Goal: Task Accomplishment & Management: Use online tool/utility

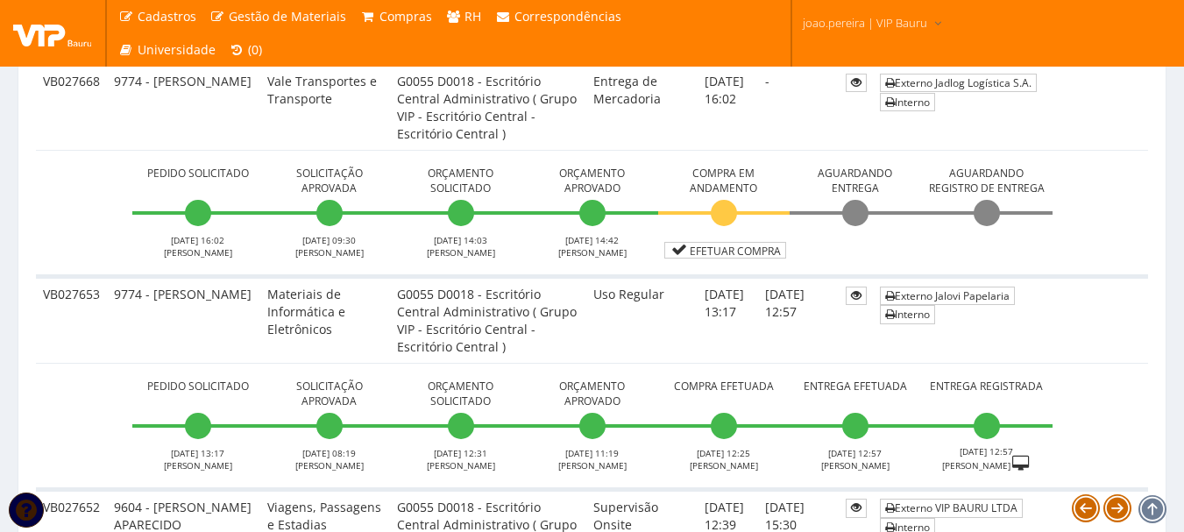
scroll to position [526, 0]
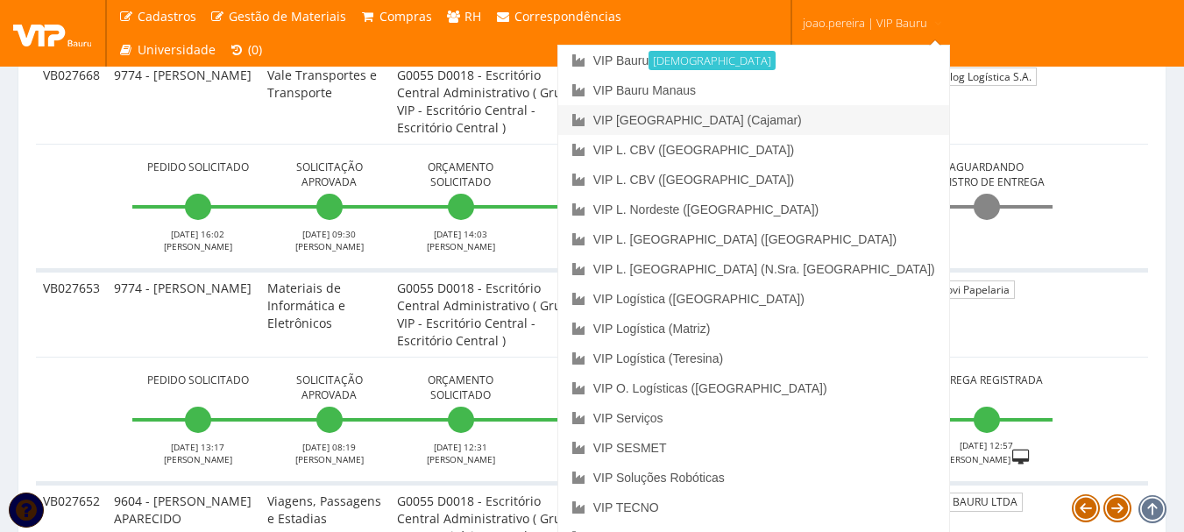
click at [829, 127] on link "VIP [GEOGRAPHIC_DATA] (Cajamar)" at bounding box center [753, 120] width 391 height 30
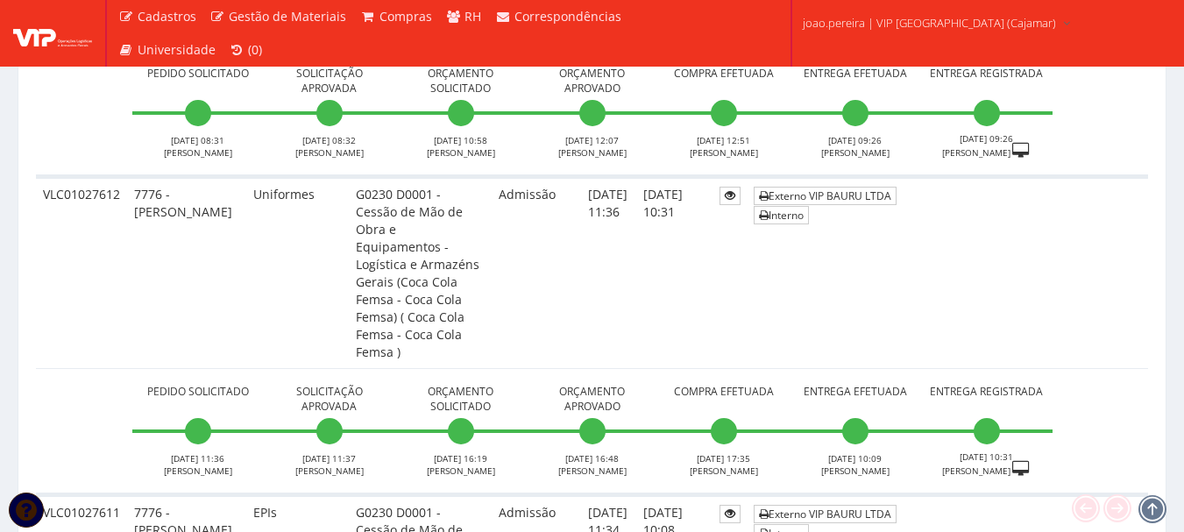
scroll to position [8103, 0]
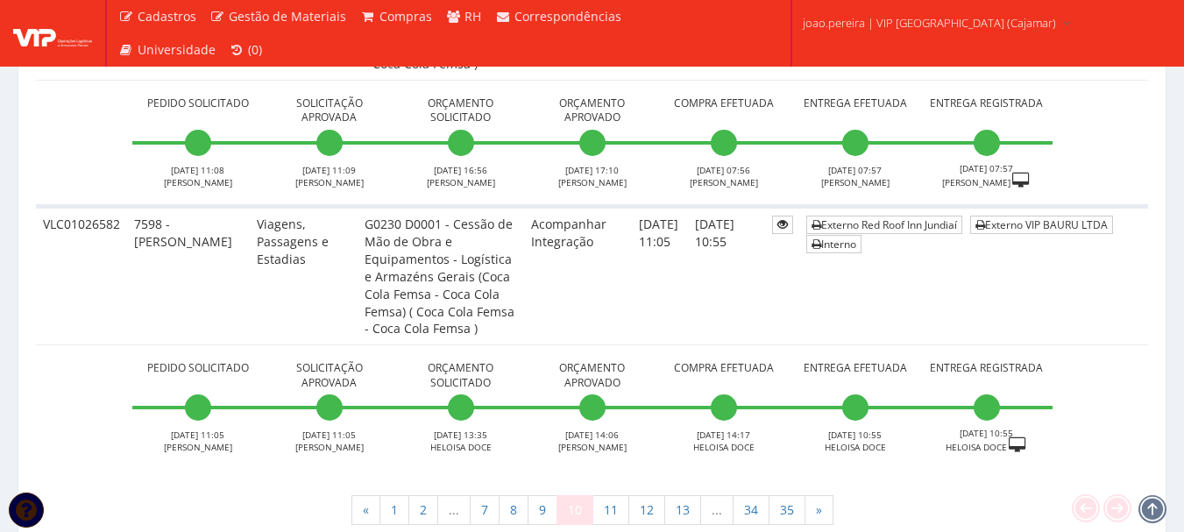
scroll to position [8266, 0]
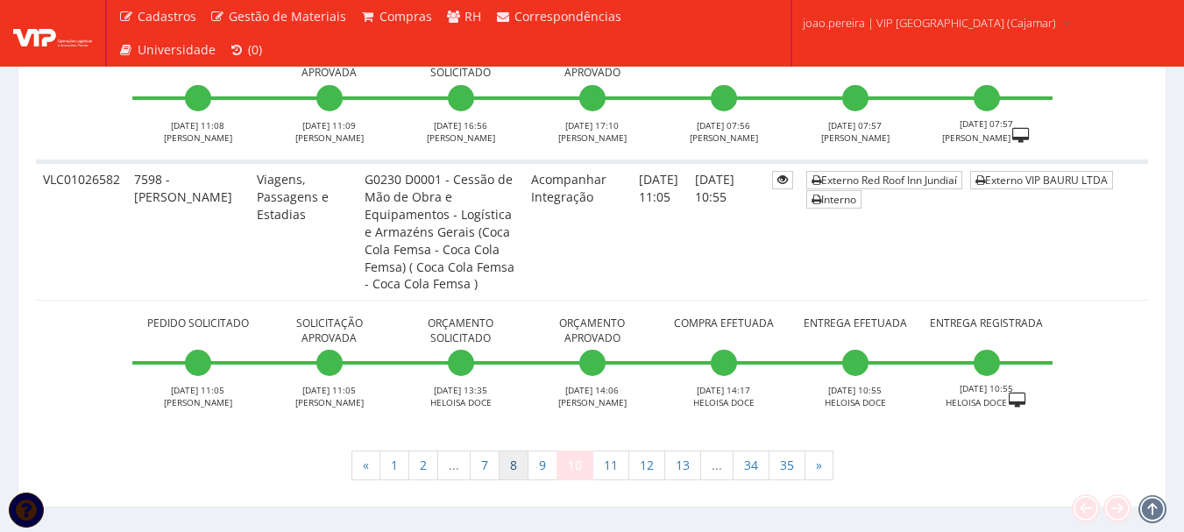
click at [518, 450] on link "8" at bounding box center [513, 465] width 30 height 30
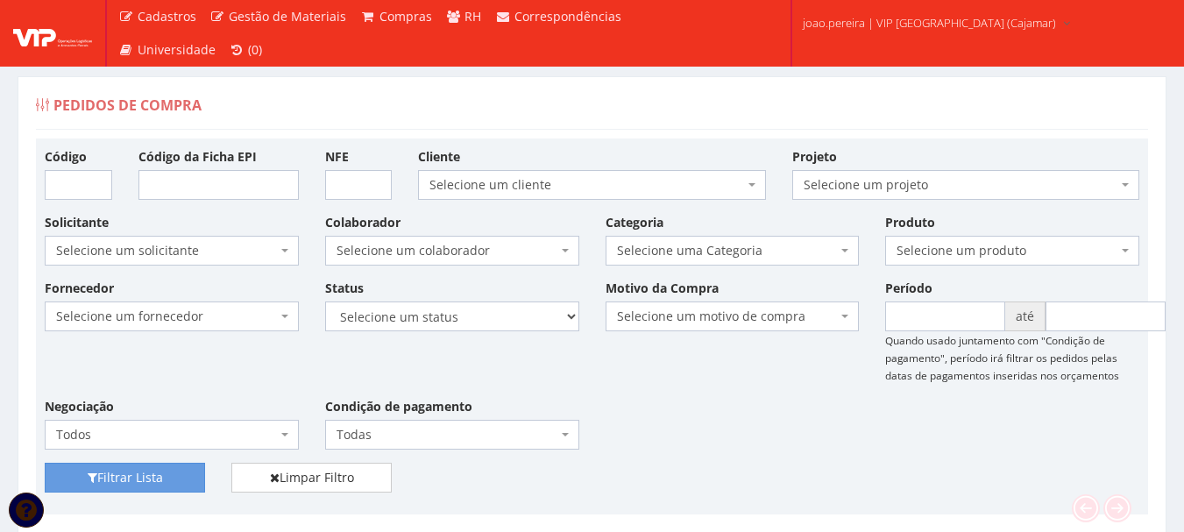
click at [840, 250] on span "Selecione uma Categoria" at bounding box center [732, 251] width 254 height 30
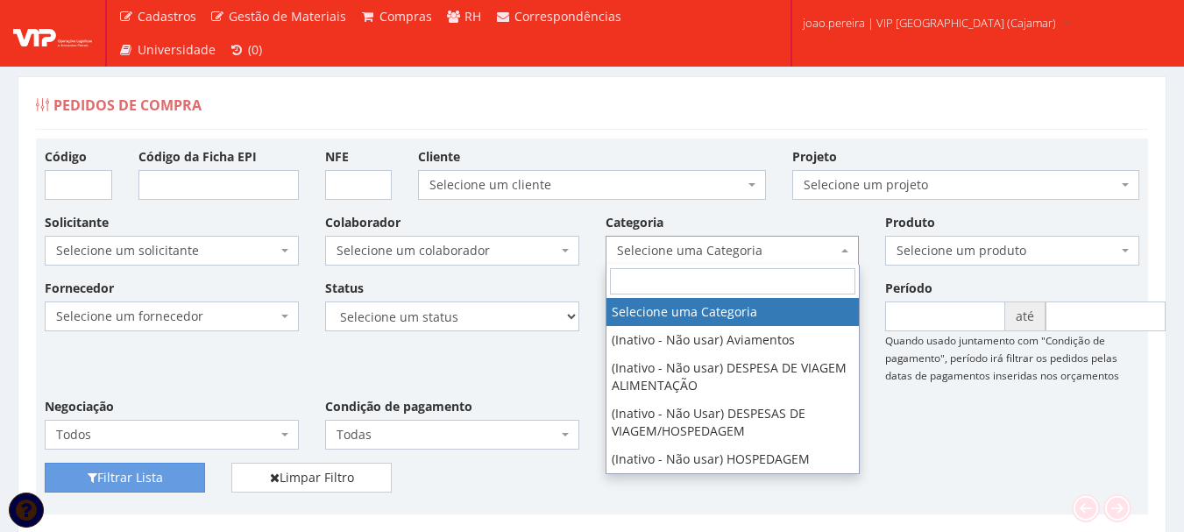
click at [760, 274] on input "search" at bounding box center [732, 281] width 245 height 26
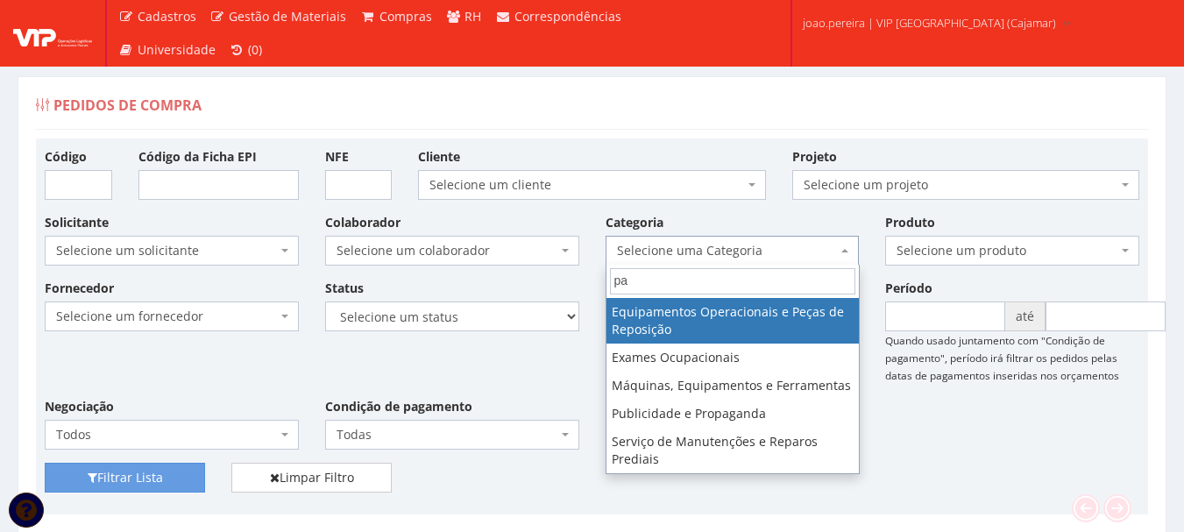
type input "p"
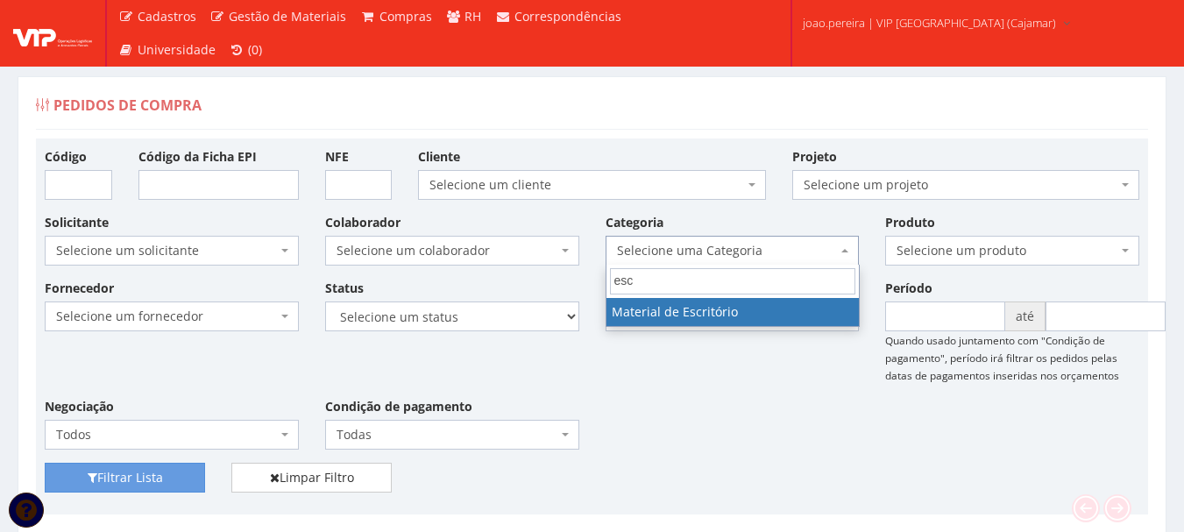
type input "escr"
select select "16"
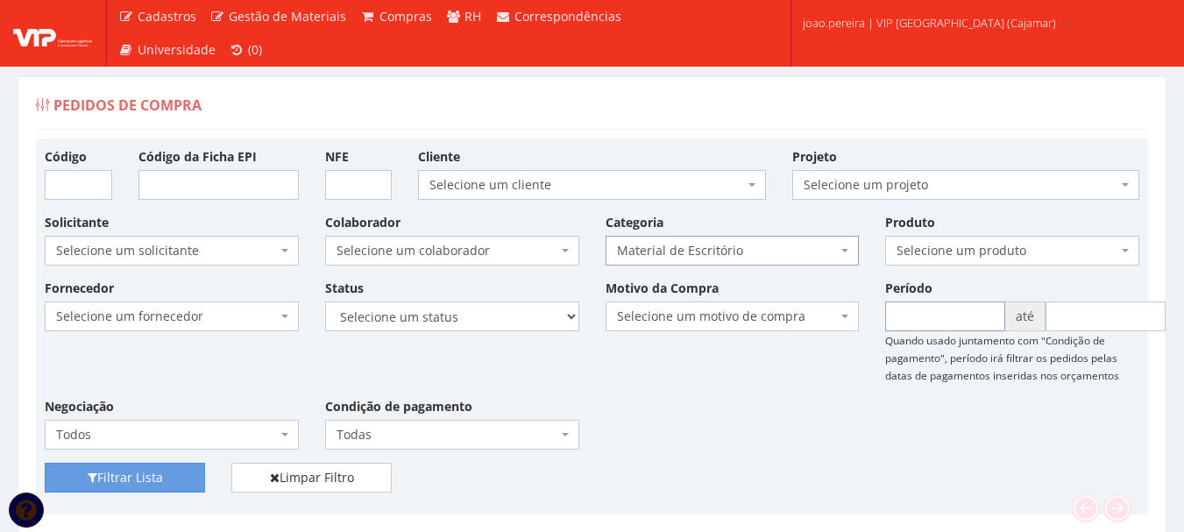
click at [928, 314] on input "text" at bounding box center [945, 316] width 120 height 30
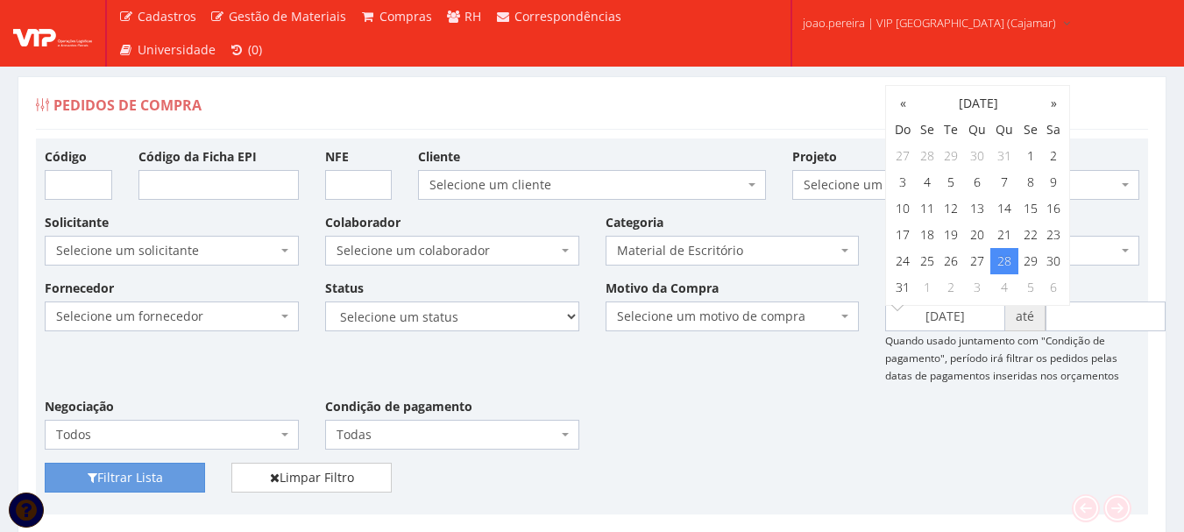
click at [975, 463] on div "Filtrar Lista Limpar Filtro" at bounding box center [592, 484] width 1120 height 43
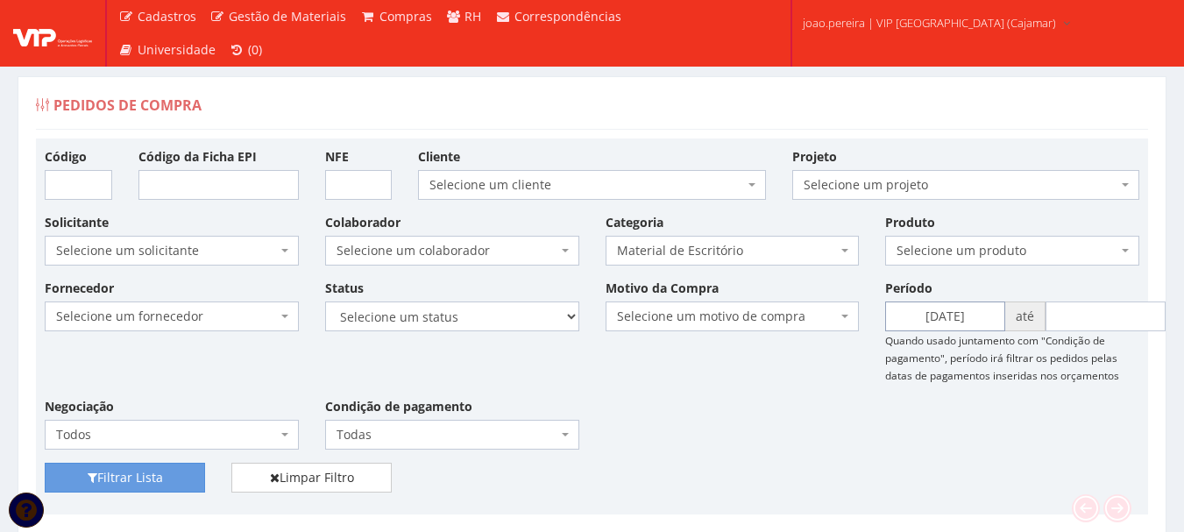
click at [985, 324] on input "[DATE]" at bounding box center [945, 316] width 120 height 30
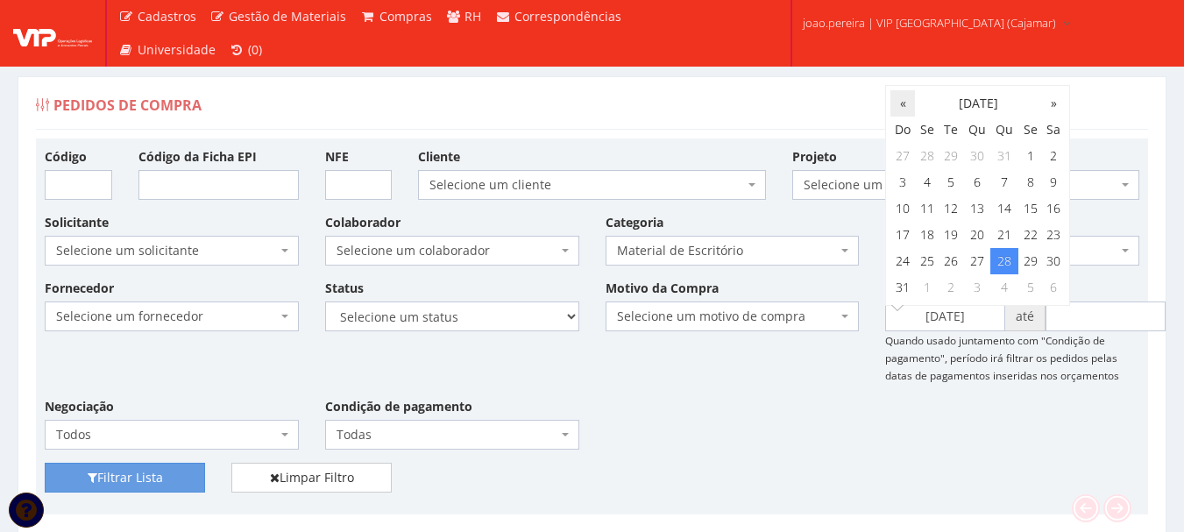
click at [909, 106] on th "«" at bounding box center [902, 103] width 25 height 26
click at [909, 105] on th "«" at bounding box center [902, 103] width 25 height 26
click at [909, 104] on th "«" at bounding box center [902, 103] width 25 height 26
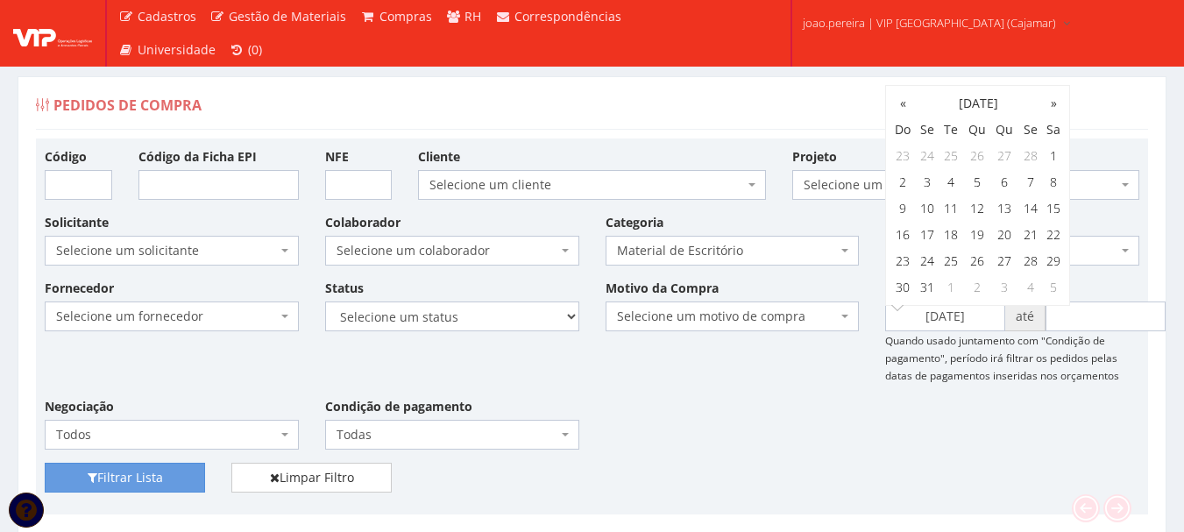
click at [909, 104] on th "«" at bounding box center [902, 103] width 25 height 26
click at [911, 103] on th "«" at bounding box center [902, 103] width 25 height 26
click at [976, 159] on td "1" at bounding box center [977, 156] width 28 height 26
type input "[DATE]"
click at [1105, 329] on input "text" at bounding box center [1105, 316] width 120 height 30
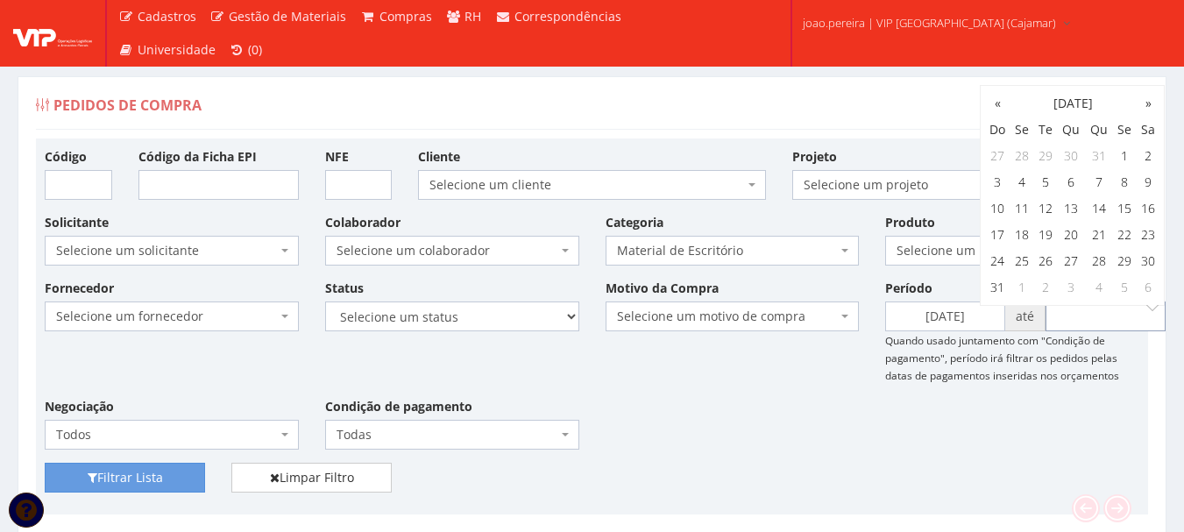
click at [1093, 314] on input "text" at bounding box center [1105, 316] width 120 height 30
click at [1132, 313] on input "text" at bounding box center [1105, 316] width 120 height 30
click at [1106, 477] on div "Filtrar Lista Limpar Filtro" at bounding box center [592, 484] width 1120 height 43
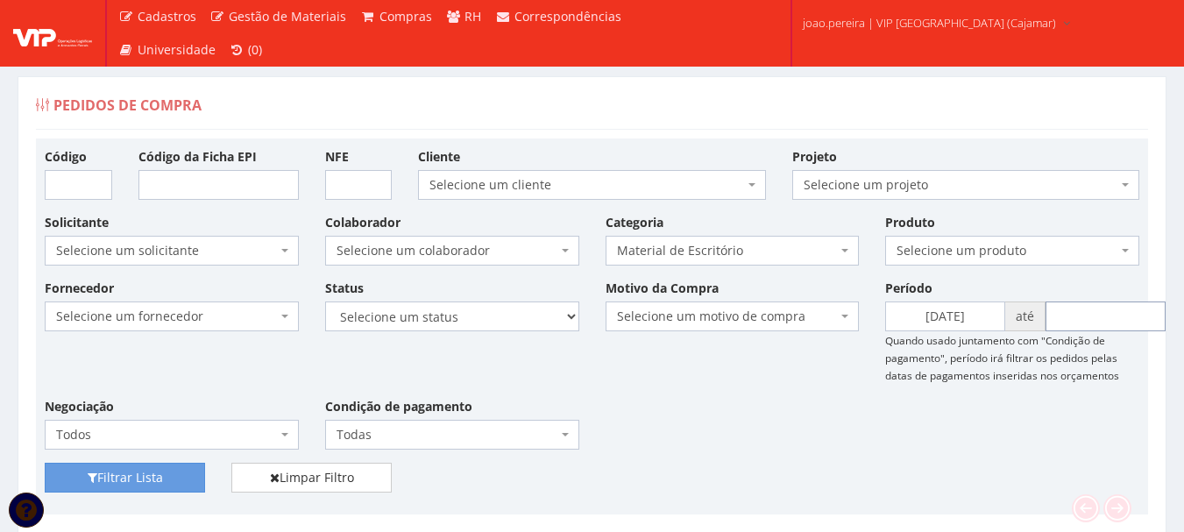
click at [1120, 319] on input "text" at bounding box center [1105, 316] width 120 height 30
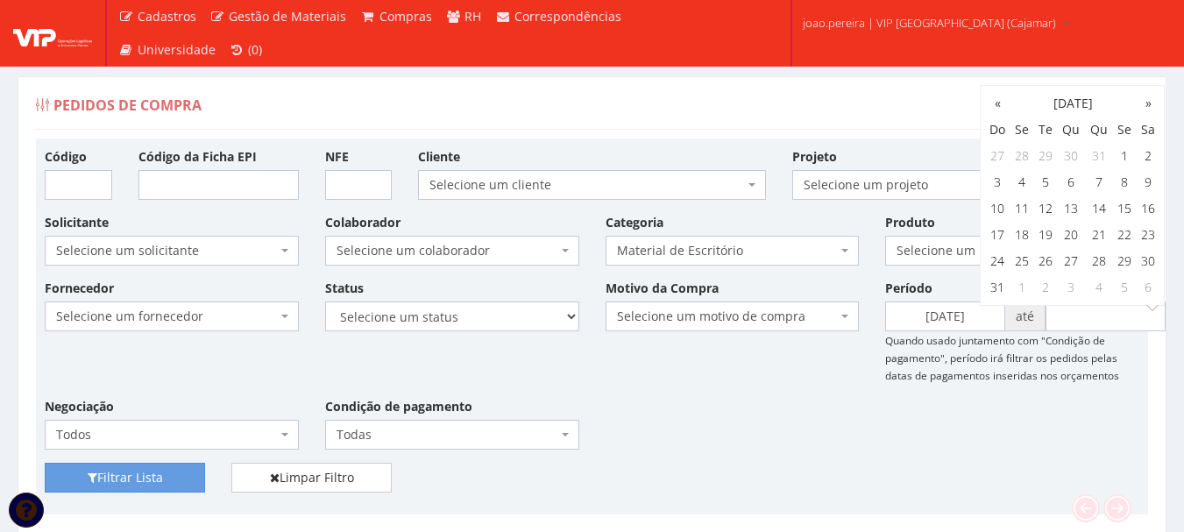
click at [1159, 53] on div "Cadastros Clientes Unidades Subclientes Unidades de Subclientes Projetos Gestão…" at bounding box center [592, 33] width 1184 height 67
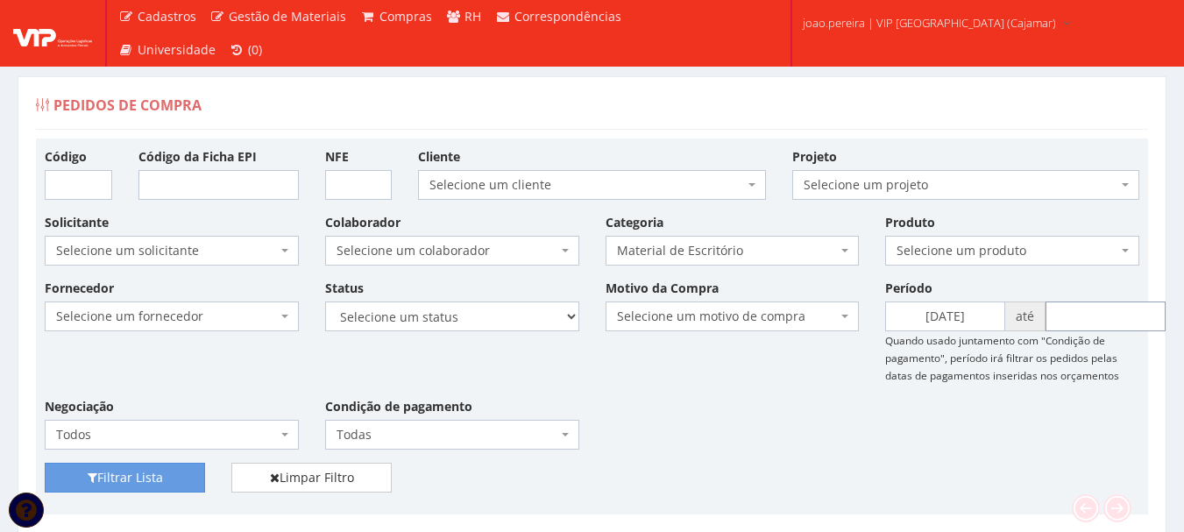
drag, startPoint x: 1087, startPoint y: 319, endPoint x: 1095, endPoint y: 307, distance: 13.9
click at [1087, 319] on input "text" at bounding box center [1105, 316] width 120 height 30
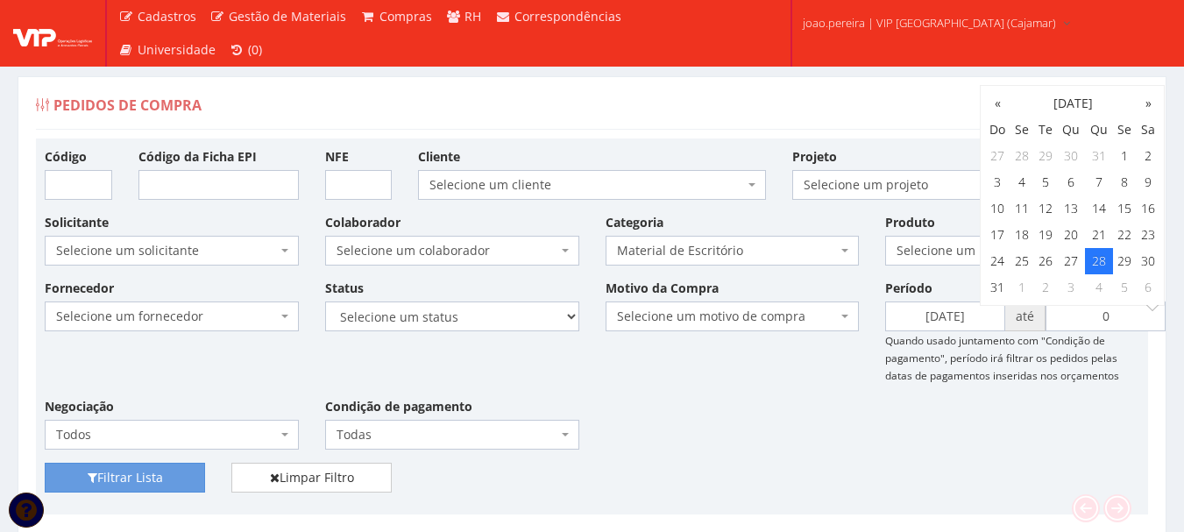
click at [1103, 260] on td "28" at bounding box center [1099, 261] width 28 height 26
type input "[DATE]"
click at [1016, 448] on div "Fornecedor Selecione um fornecedor ******** ******** 1000 MARCAS BRASIL 123 MIL…" at bounding box center [592, 371] width 1120 height 184
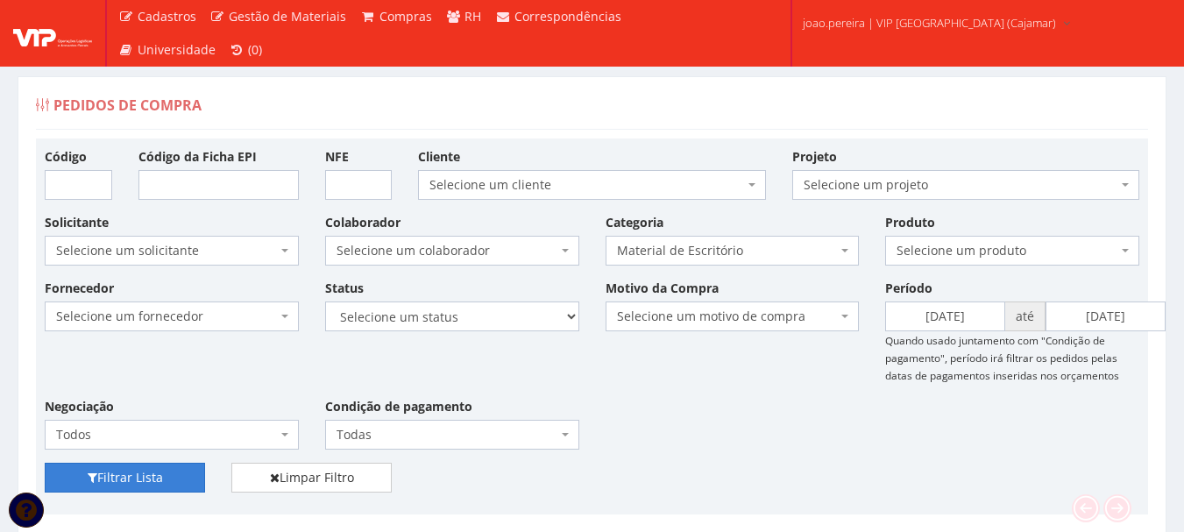
click at [110, 477] on button "Filtrar Lista" at bounding box center [125, 478] width 160 height 30
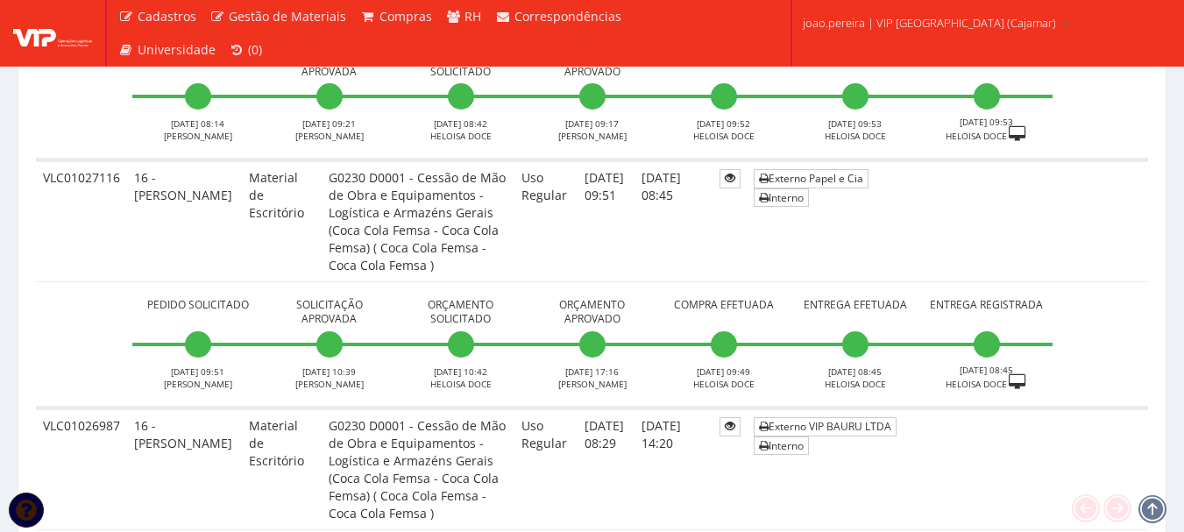
scroll to position [2693, 0]
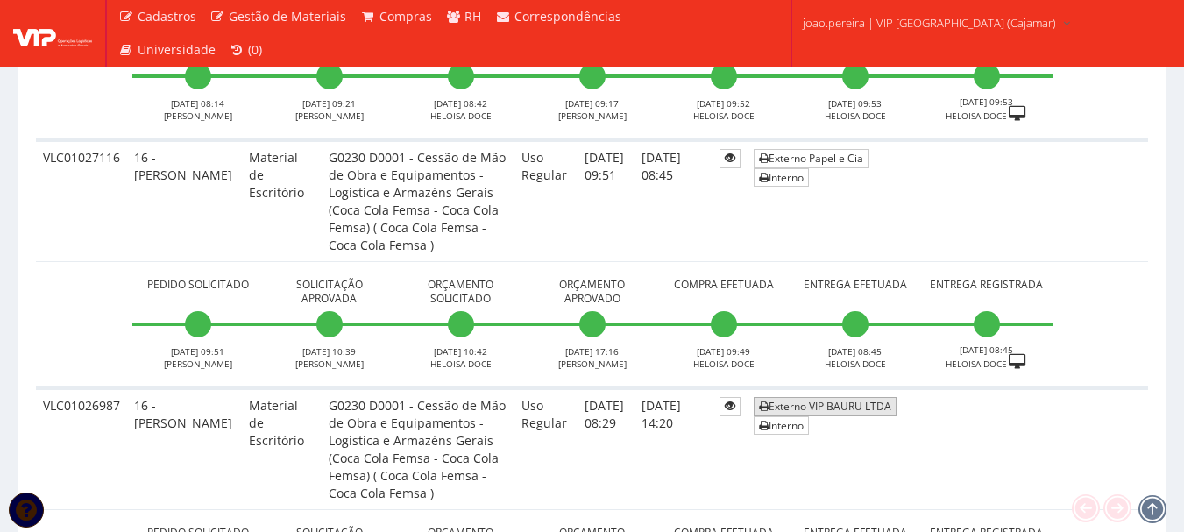
click at [850, 397] on link "Externo VIP BAURU LTDA" at bounding box center [824, 406] width 143 height 18
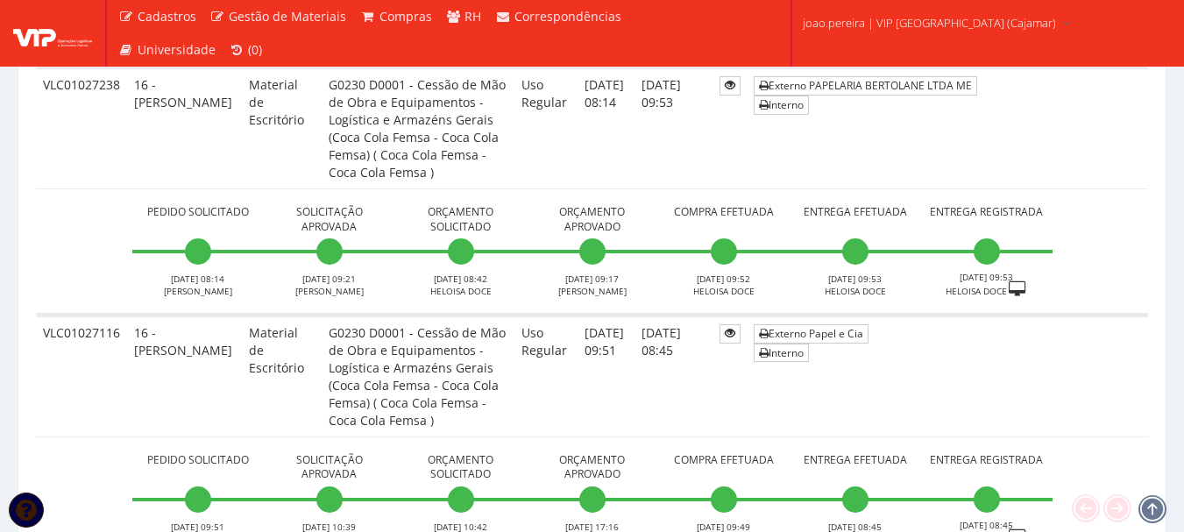
scroll to position [2430, 0]
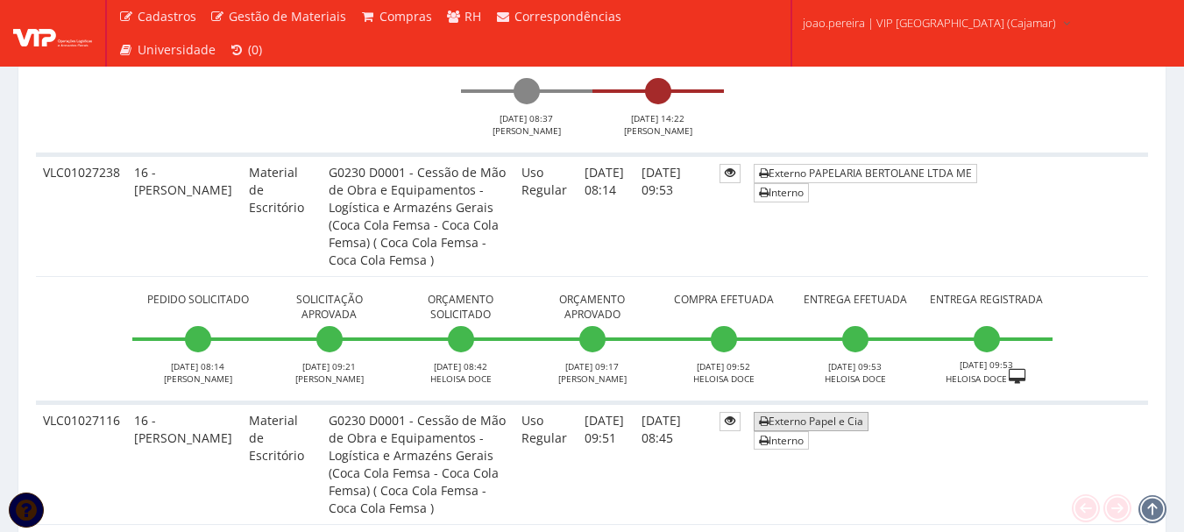
click at [868, 412] on link "Externo Papel e Cia" at bounding box center [810, 421] width 115 height 18
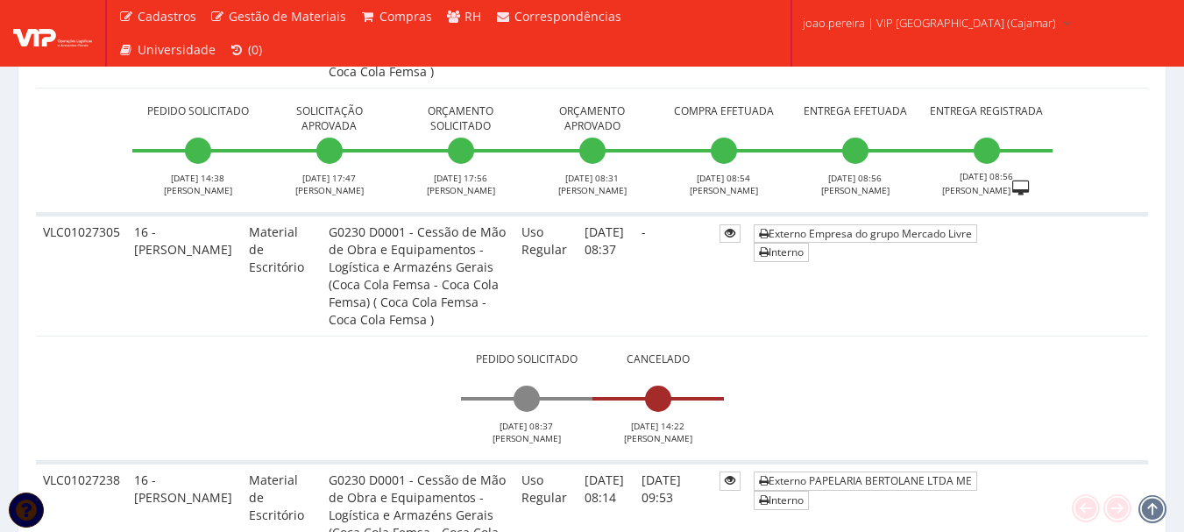
scroll to position [2080, 0]
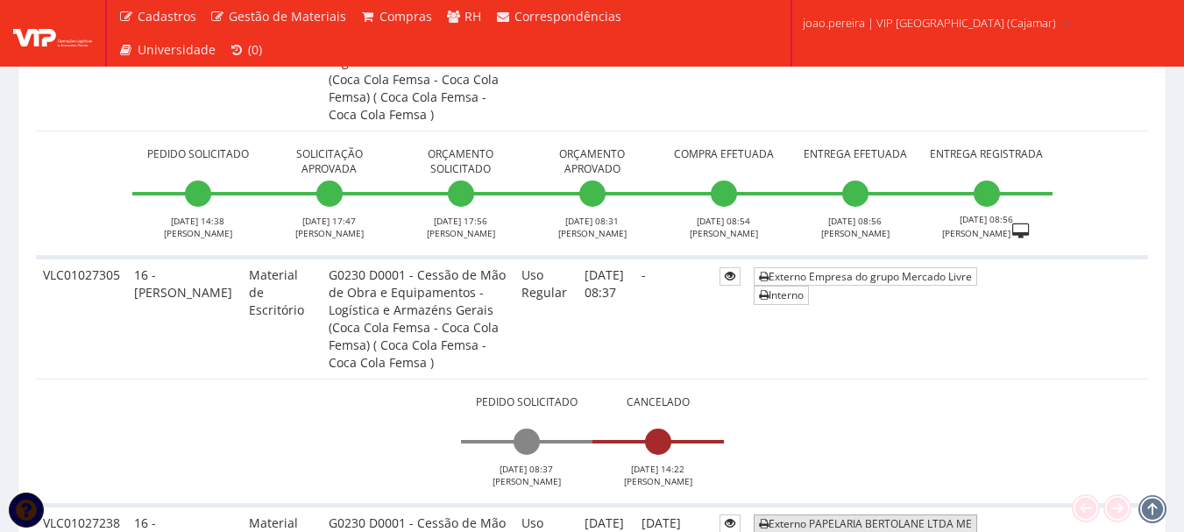
click at [921, 514] on link "Externo PAPELARIA BERTOLANE LTDA ME" at bounding box center [864, 523] width 223 height 18
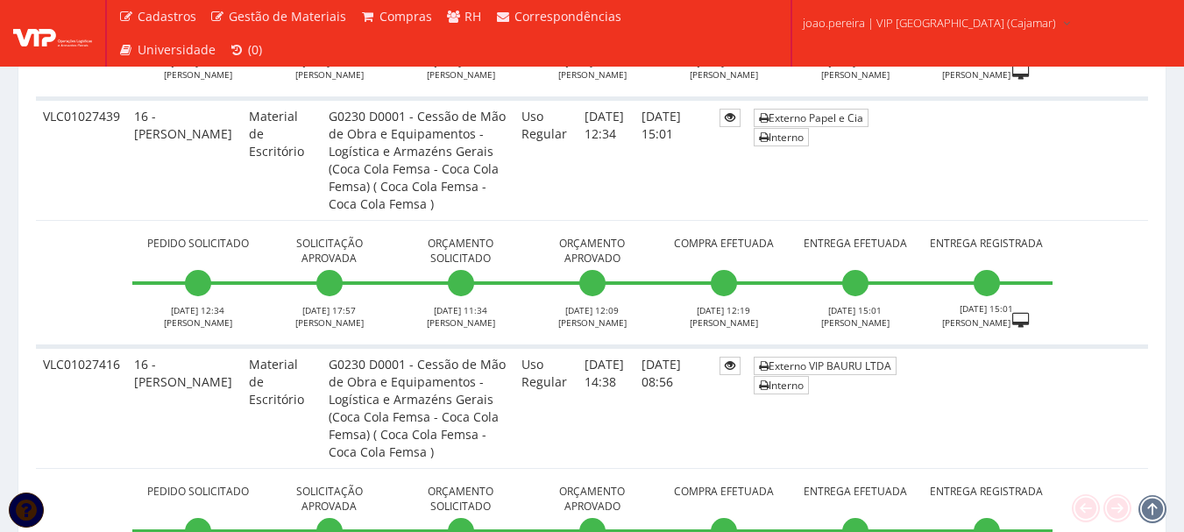
scroll to position [1729, 0]
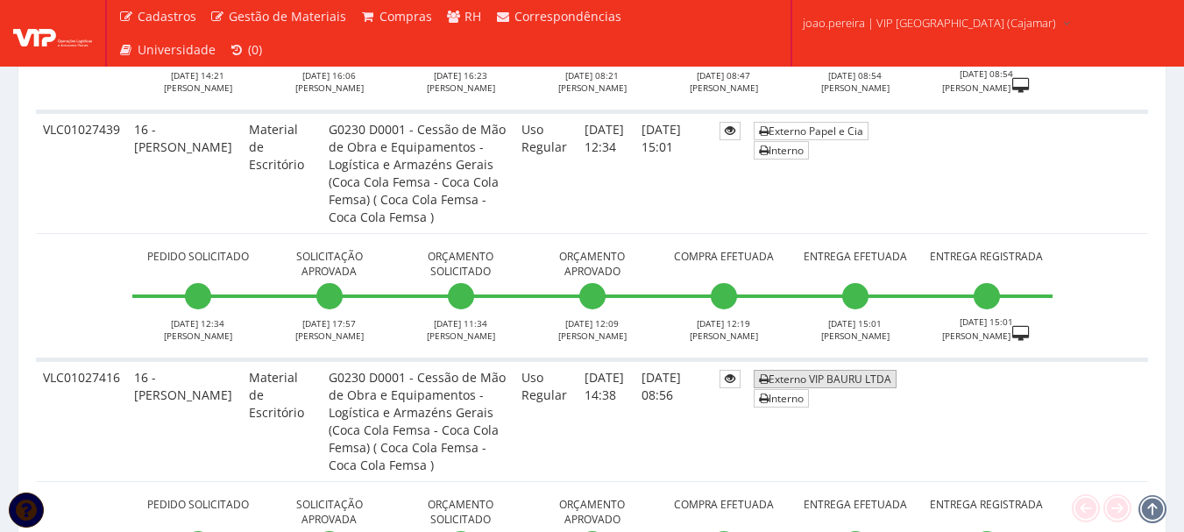
click at [893, 370] on link "Externo VIP BAURU LTDA" at bounding box center [824, 379] width 143 height 18
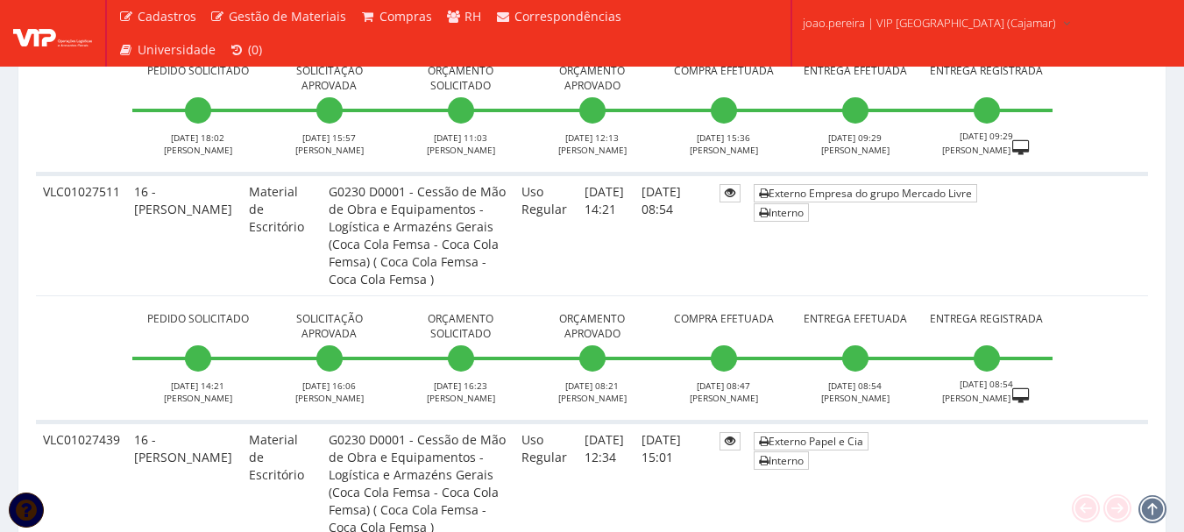
scroll to position [1379, 0]
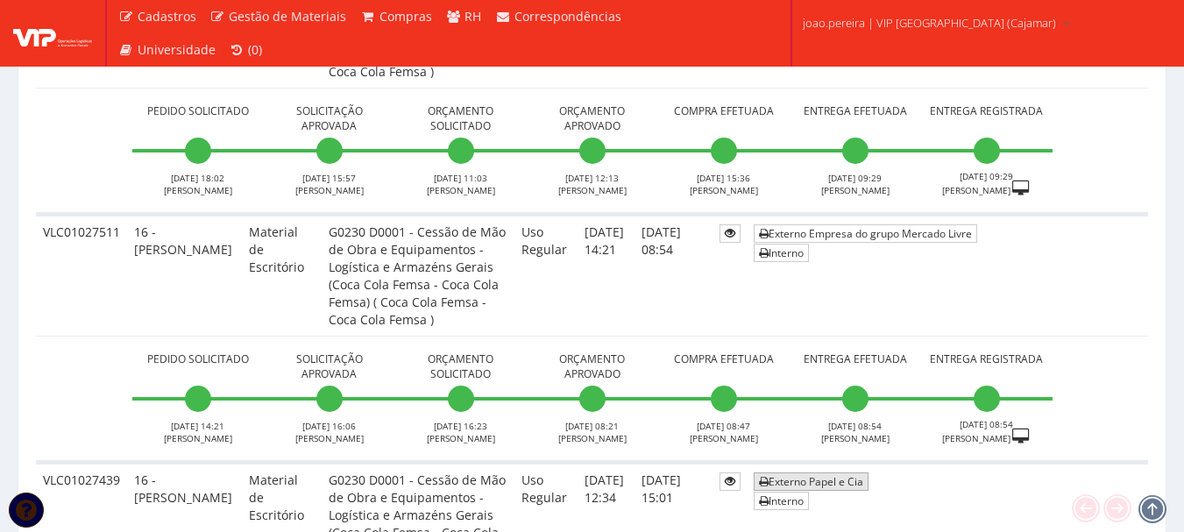
click at [868, 472] on link "Externo Papel e Cia" at bounding box center [810, 481] width 115 height 18
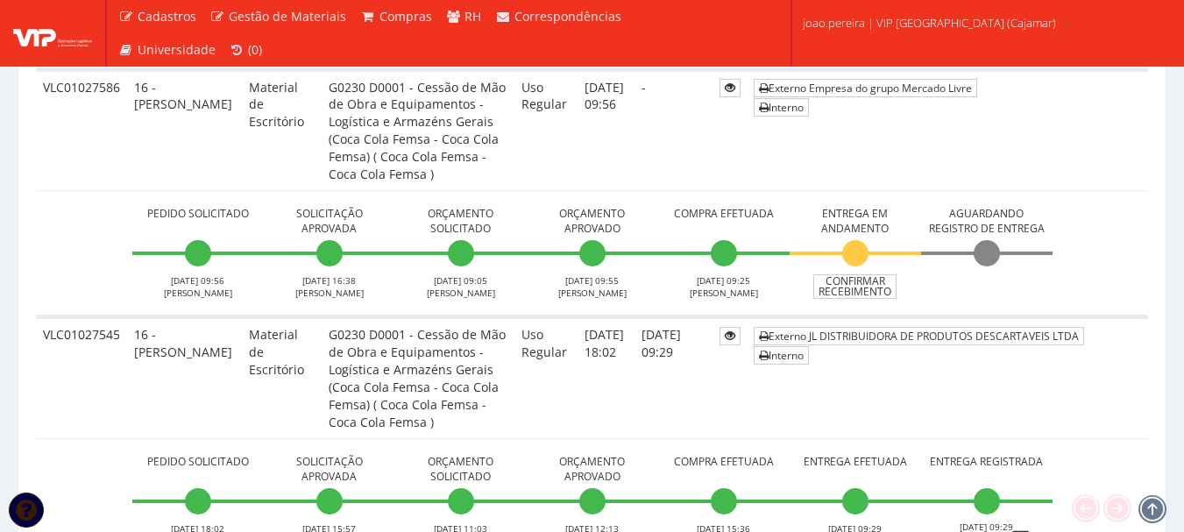
scroll to position [941, 0]
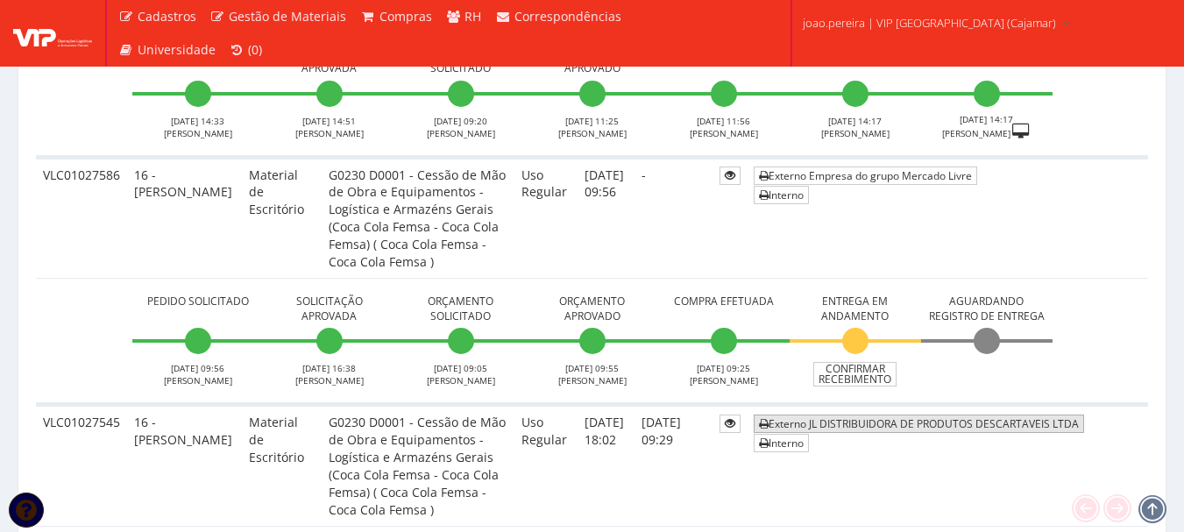
click at [943, 414] on link "Externo JL DISTRIBUIDORA DE PRODUTOS DESCARTAVEIS LTDA" at bounding box center [918, 423] width 330 height 18
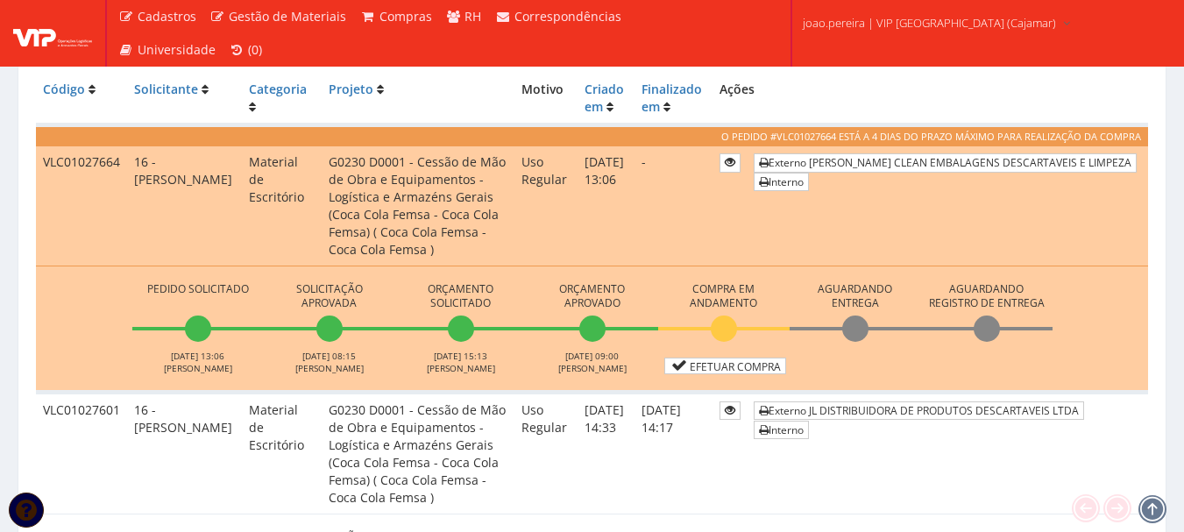
scroll to position [415, 0]
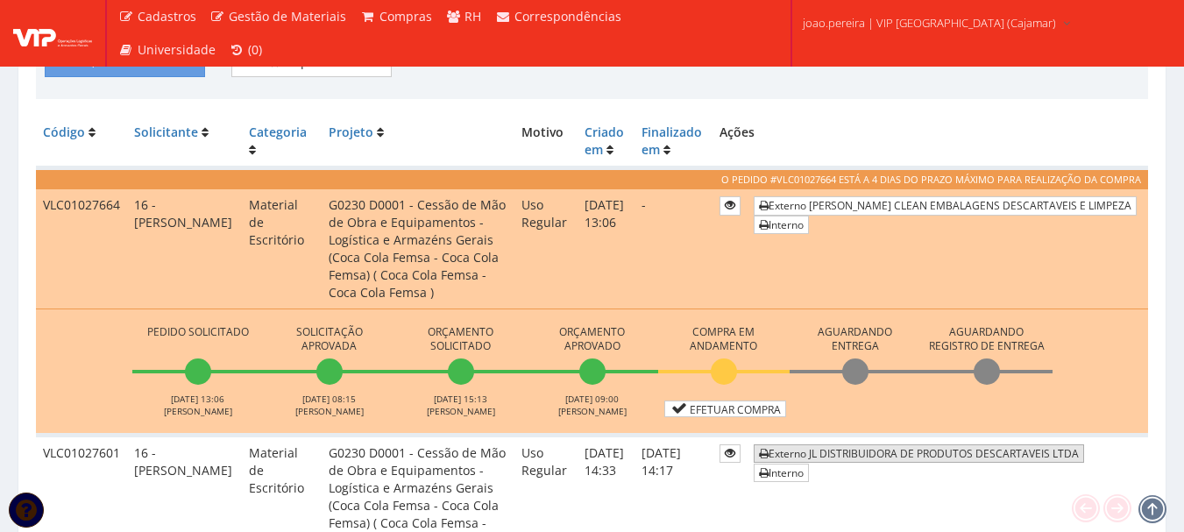
click at [961, 444] on link "Externo JL DISTRIBUIDORA DE PRODUTOS DESCARTAVEIS LTDA" at bounding box center [918, 453] width 330 height 18
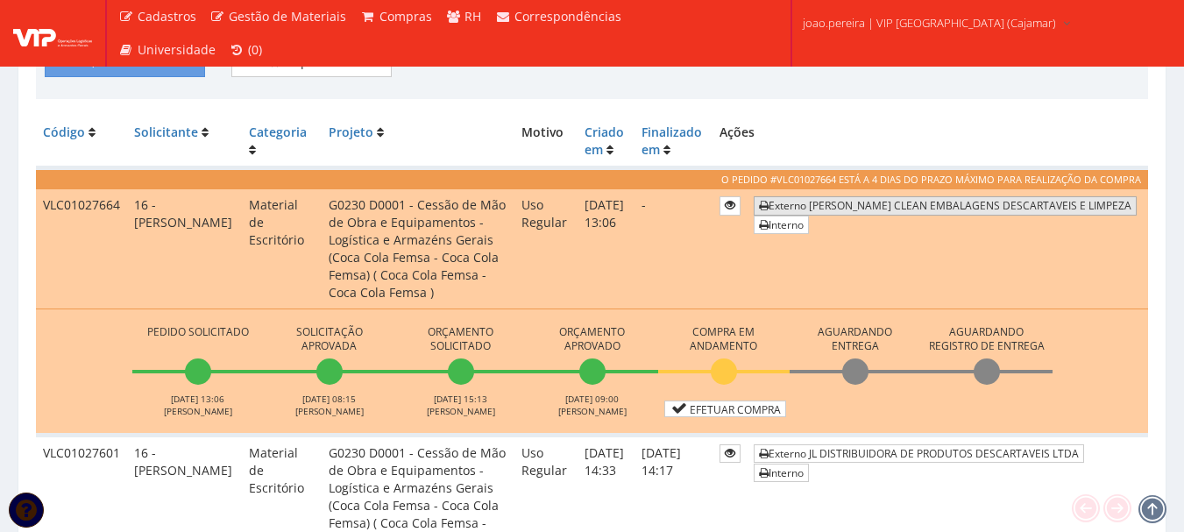
click at [903, 198] on link "Externo MARX CLEAN EMBALAGENS DESCARTAVEIS E LIMPEZA" at bounding box center [944, 205] width 383 height 18
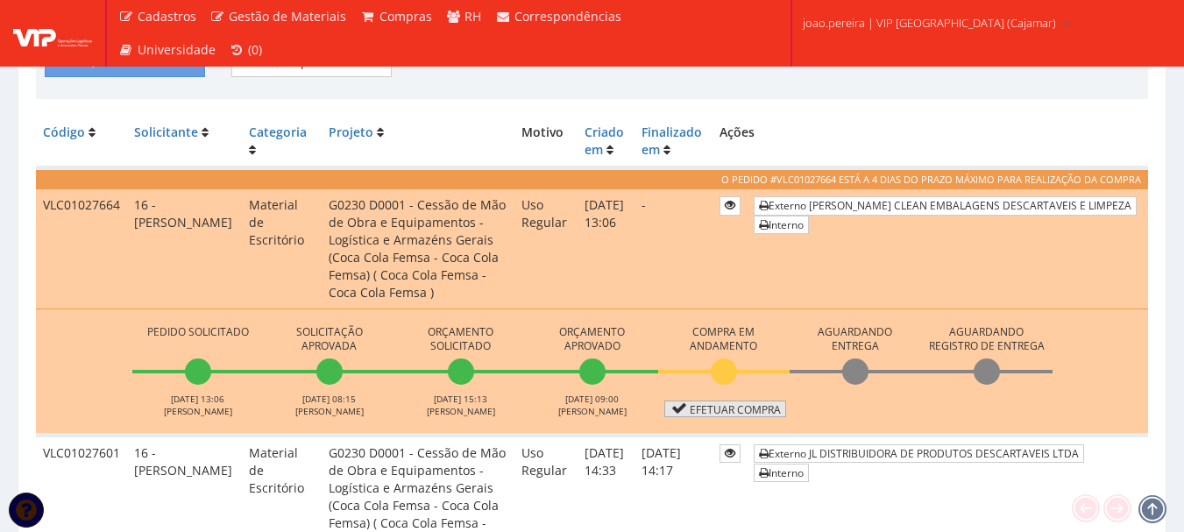
click at [724, 400] on link "Efetuar Compra" at bounding box center [725, 408] width 122 height 17
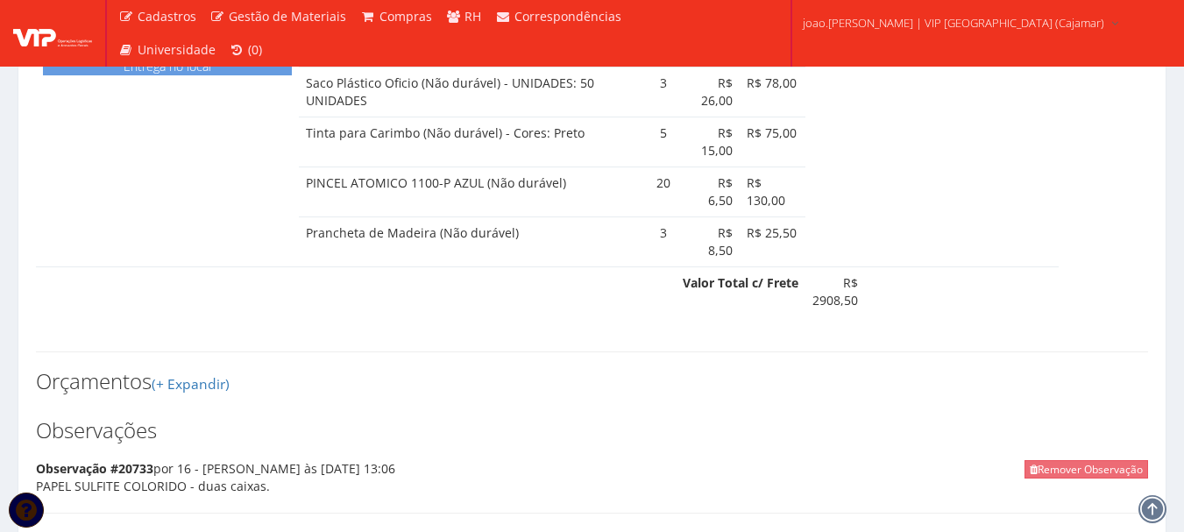
scroll to position [1051, 0]
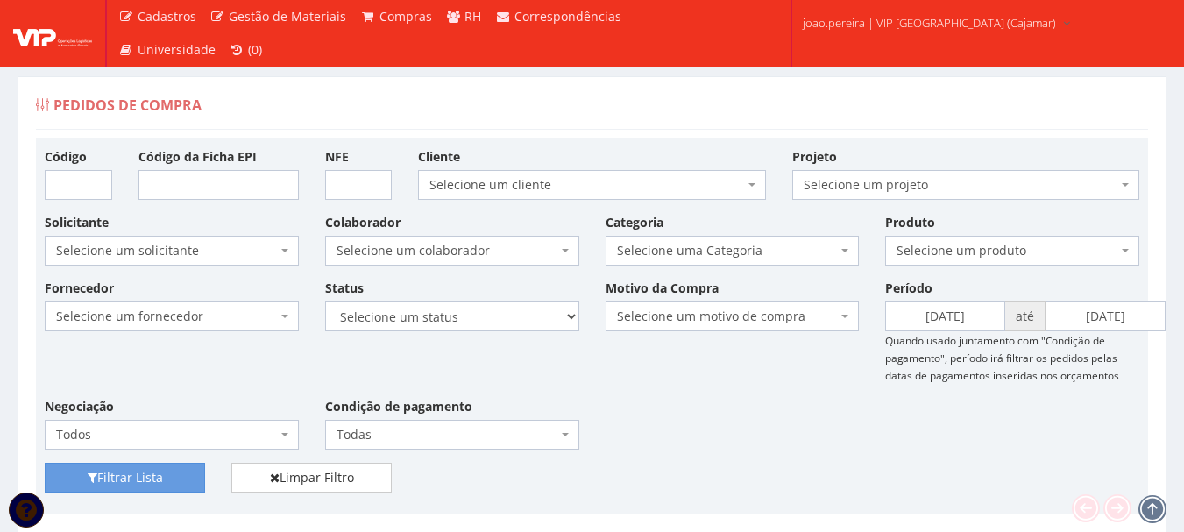
select select "16"
click at [726, 413] on div "Fornecedor Selecione um fornecedor ******** ******** 1000 MARCAS [GEOGRAPHIC_DA…" at bounding box center [592, 371] width 1120 height 184
click at [846, 251] on b at bounding box center [844, 251] width 7 height 4
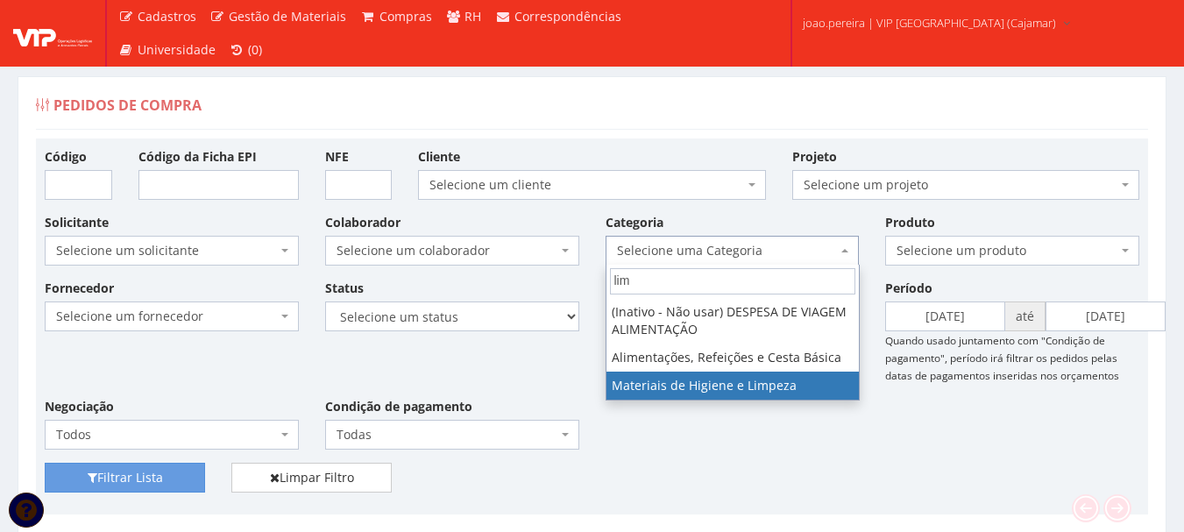
type input "lim"
select select "5"
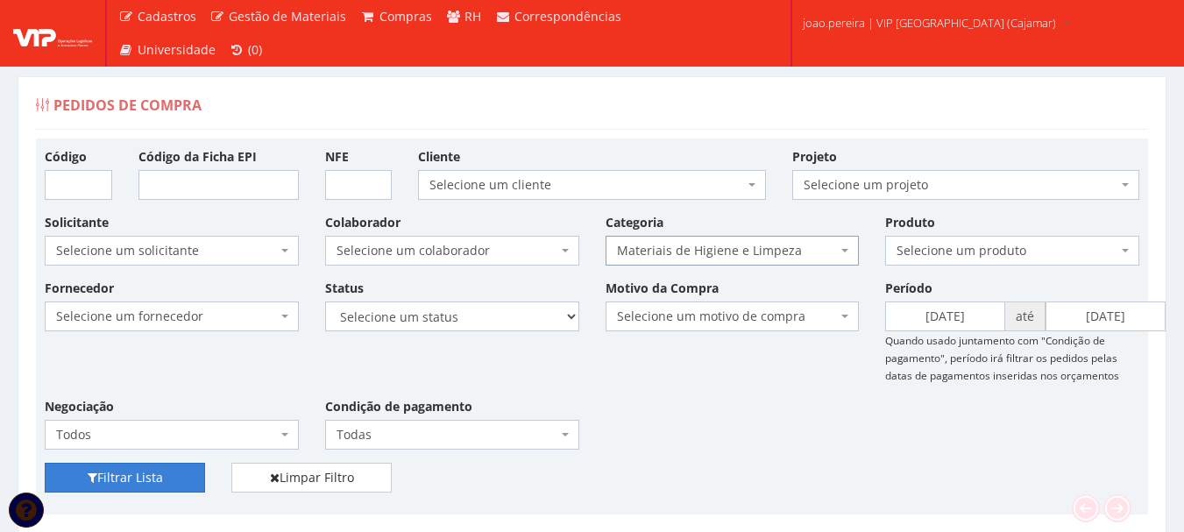
click at [148, 479] on button "Filtrar Lista" at bounding box center [125, 478] width 160 height 30
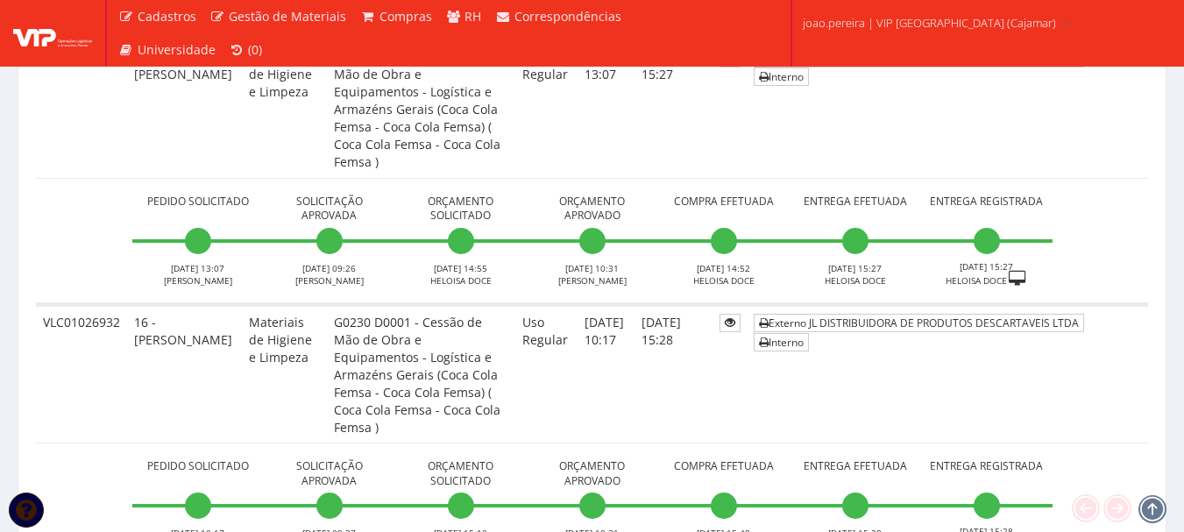
scroll to position [2693, 0]
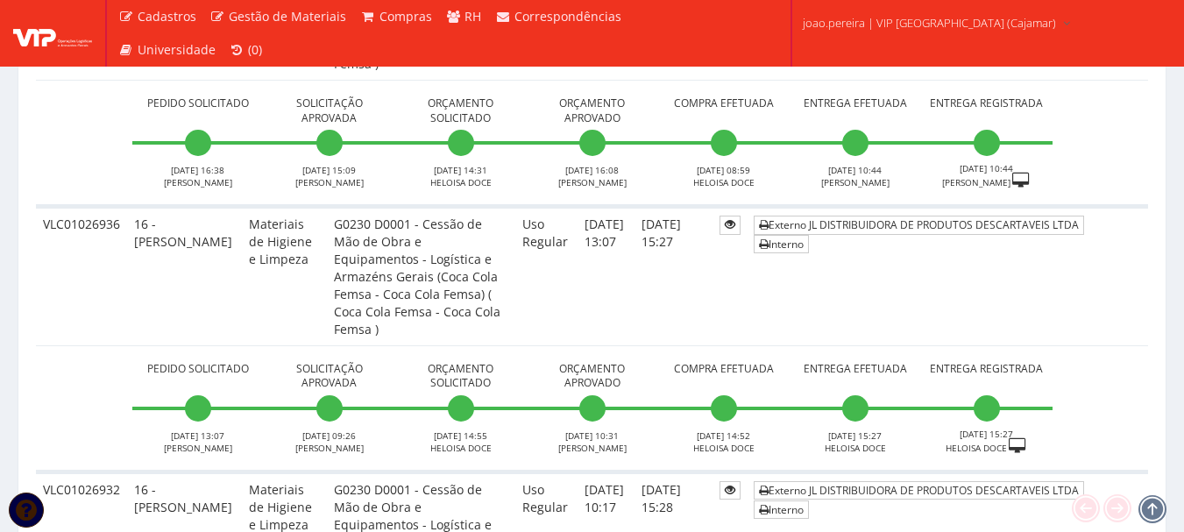
scroll to position [2518, 0]
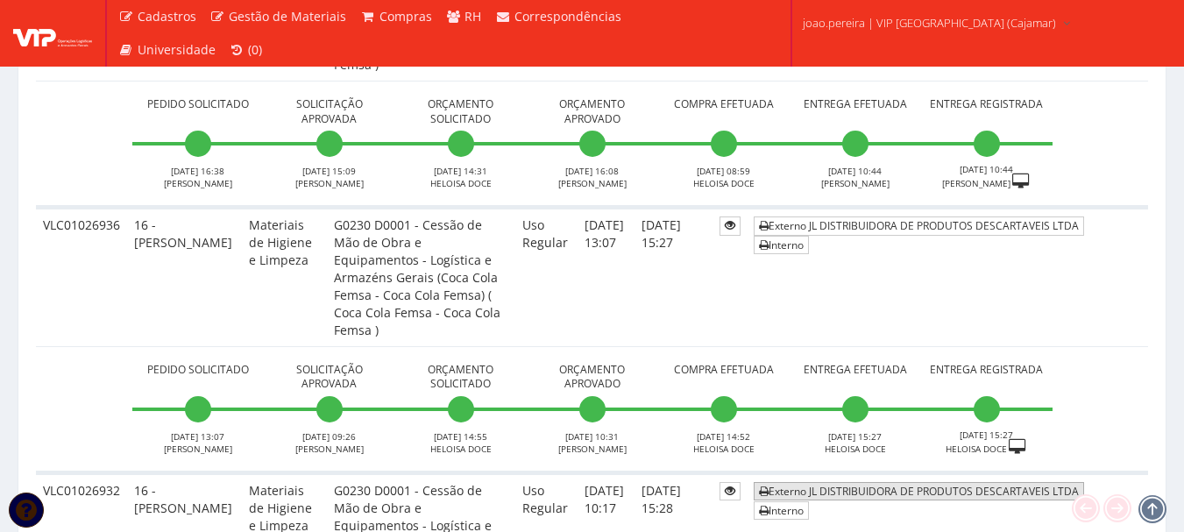
click at [939, 482] on link "Externo JL DISTRIBUIDORA DE PRODUTOS DESCARTAVEIS LTDA" at bounding box center [918, 491] width 330 height 18
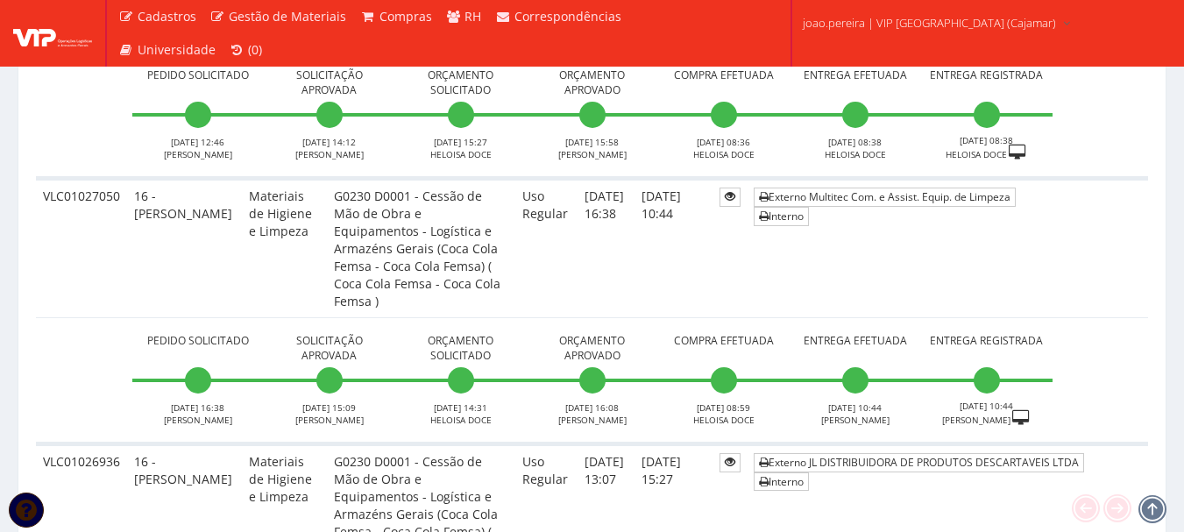
scroll to position [2167, 0]
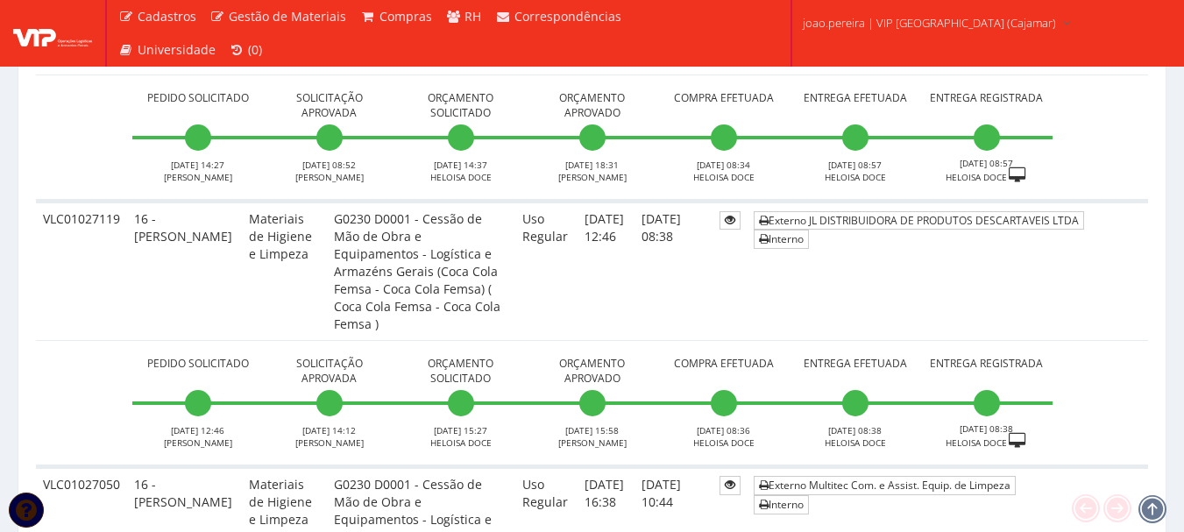
scroll to position [1992, 0]
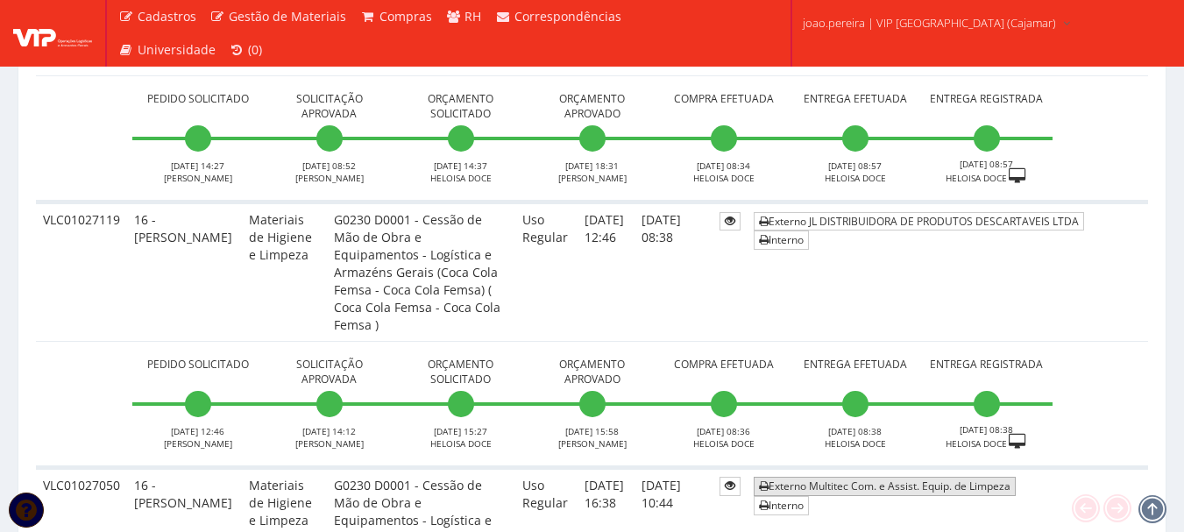
click at [935, 477] on link "Externo Multitec Com. e Assist. Equip. de Limpeza" at bounding box center [884, 486] width 262 height 18
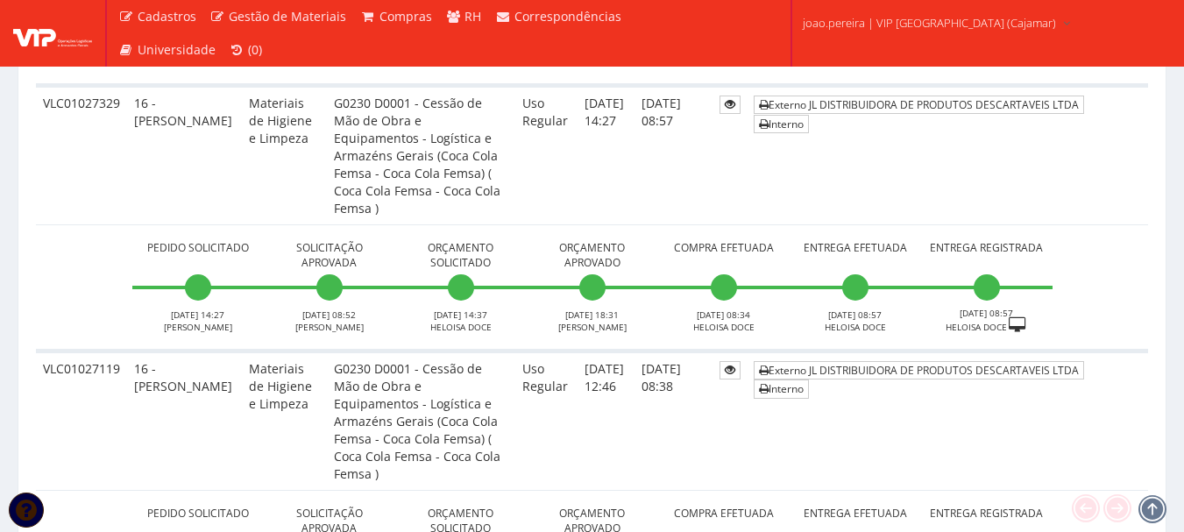
scroll to position [1817, 0]
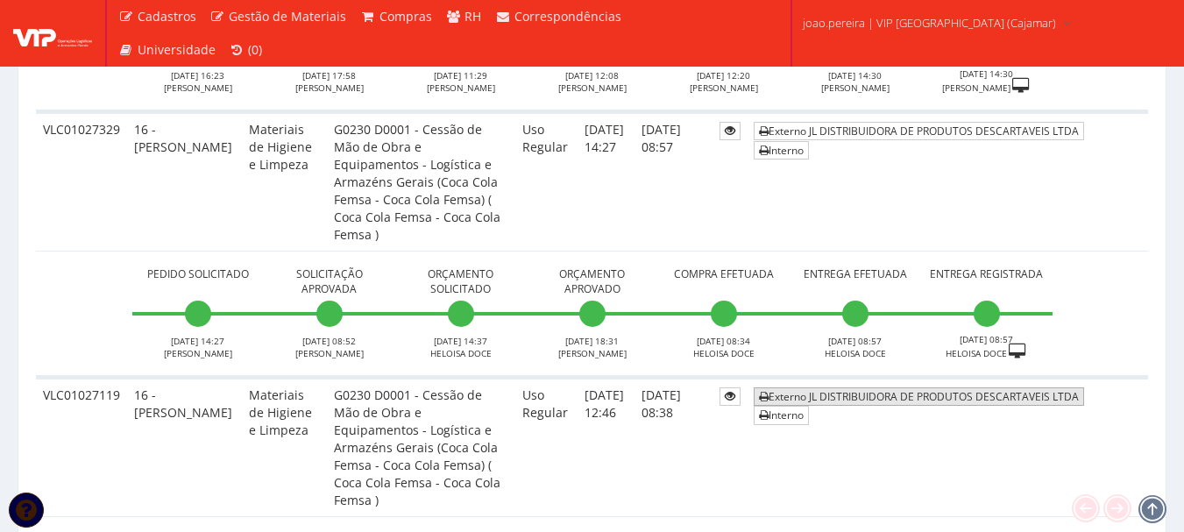
click at [986, 387] on link "Externo JL DISTRIBUIDORA DE PRODUTOS DESCARTAVEIS LTDA" at bounding box center [918, 396] width 330 height 18
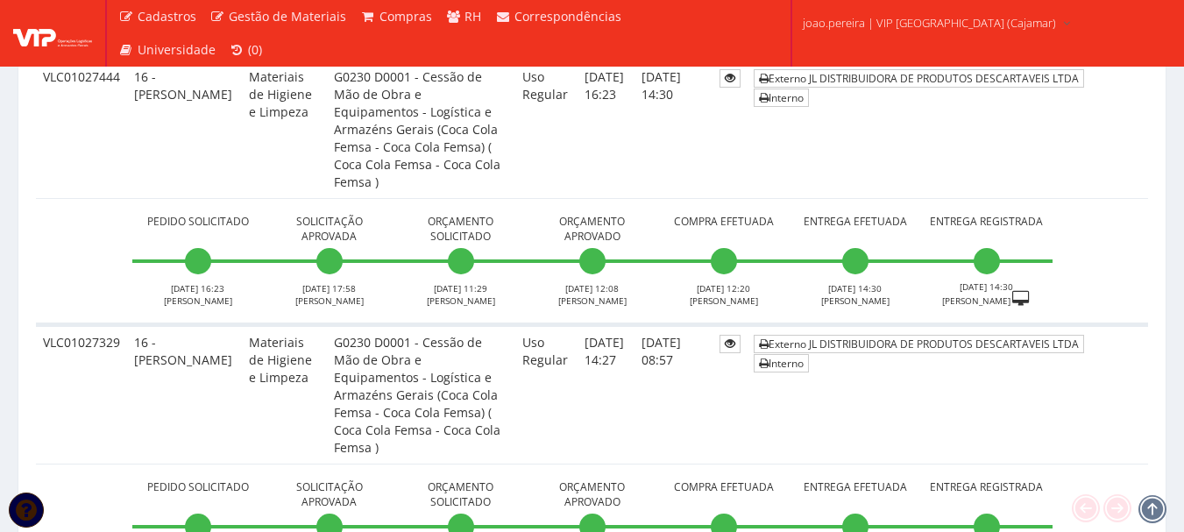
scroll to position [1554, 0]
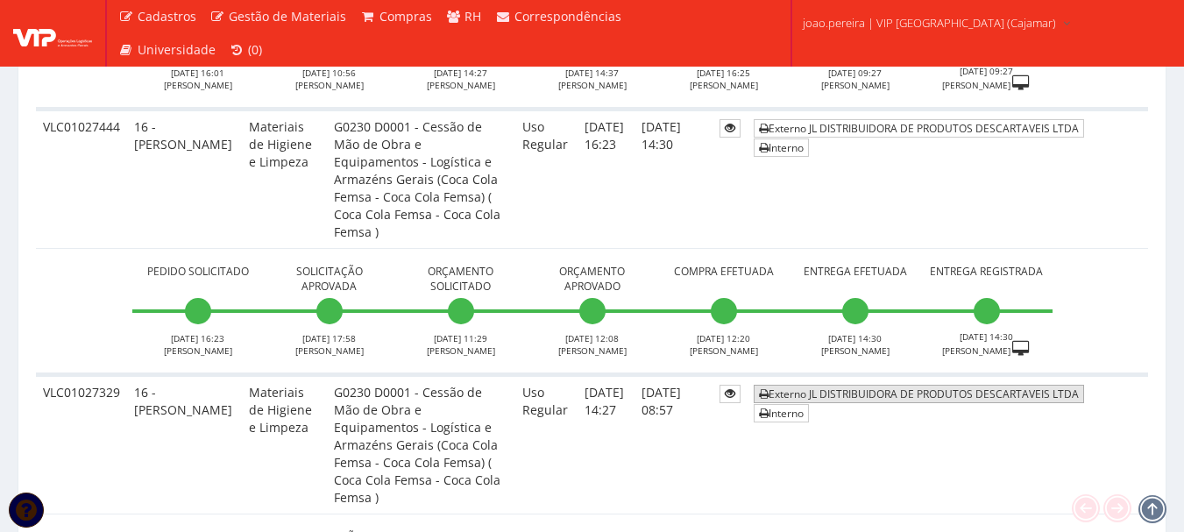
click at [986, 385] on link "Externo JL DISTRIBUIDORA DE PRODUTOS DESCARTAVEIS LTDA" at bounding box center [918, 394] width 330 height 18
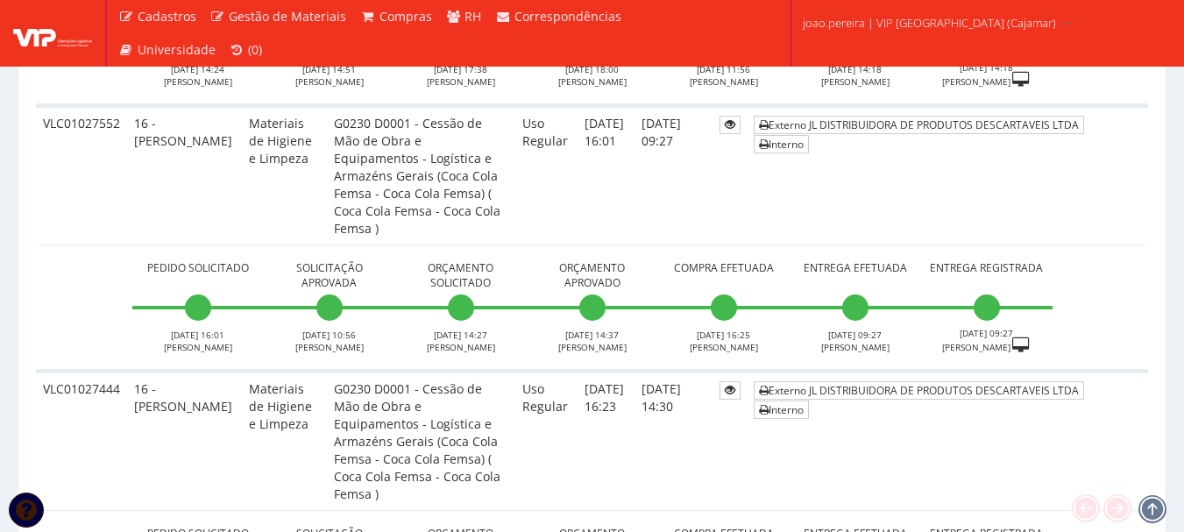
scroll to position [1291, 0]
click at [945, 382] on link "Externo JL DISTRIBUIDORA DE PRODUTOS DESCARTAVEIS LTDA" at bounding box center [918, 391] width 330 height 18
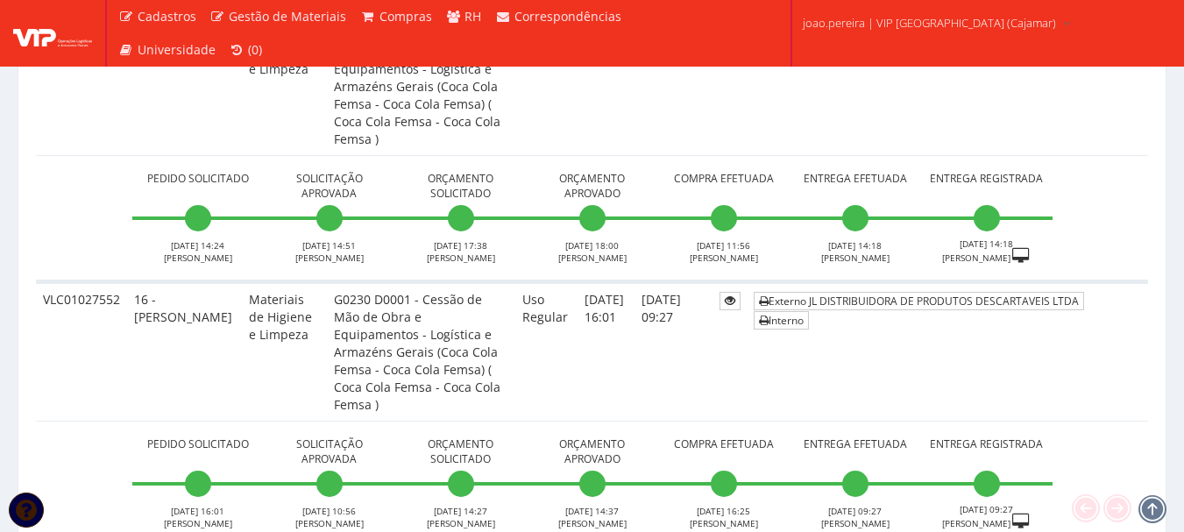
scroll to position [1028, 0]
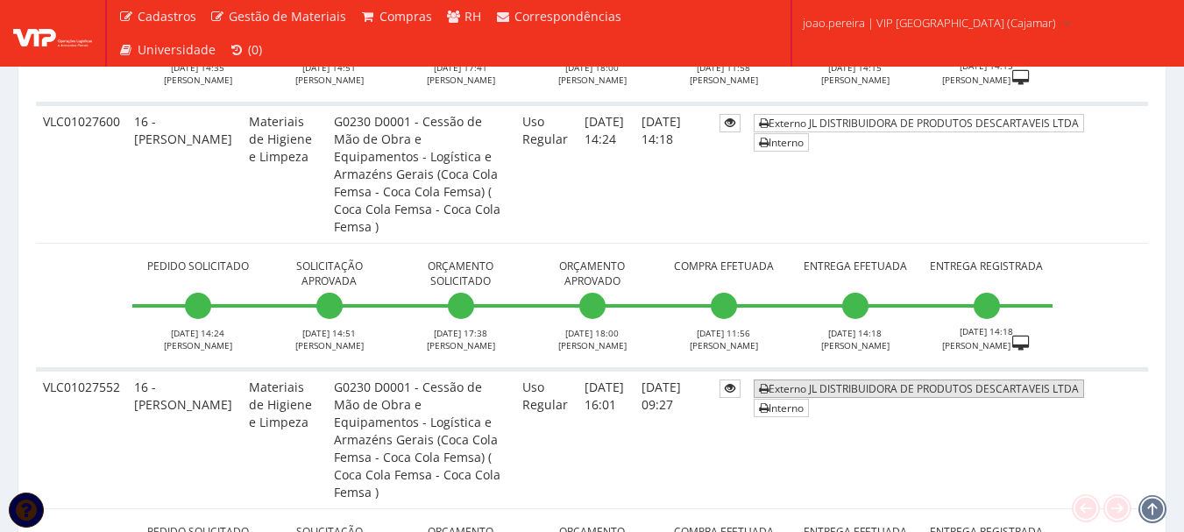
click at [934, 379] on link "Externo JL DISTRIBUIDORA DE PRODUTOS DESCARTAVEIS LTDA" at bounding box center [918, 388] width 330 height 18
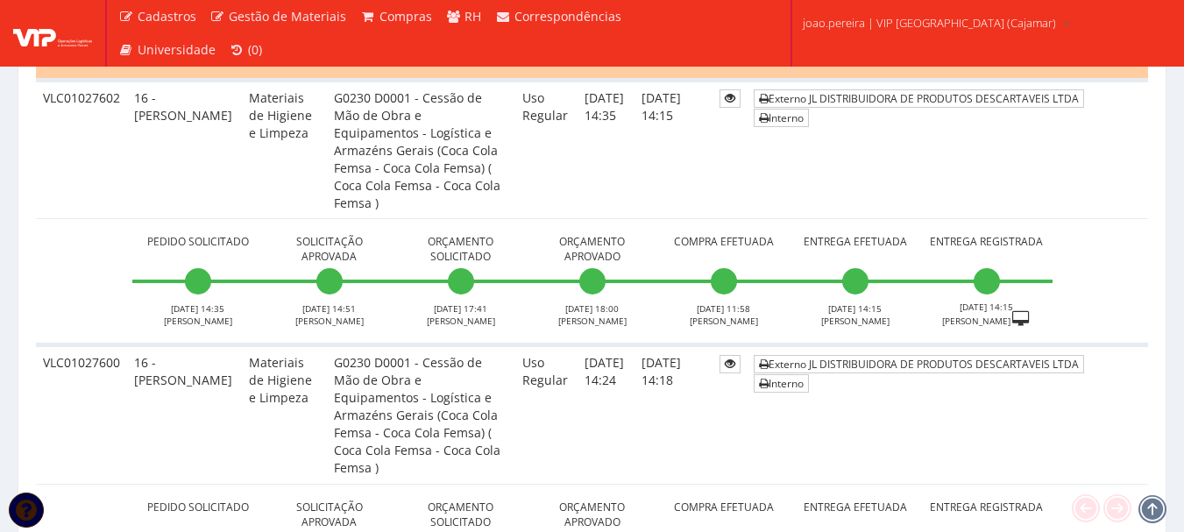
scroll to position [766, 0]
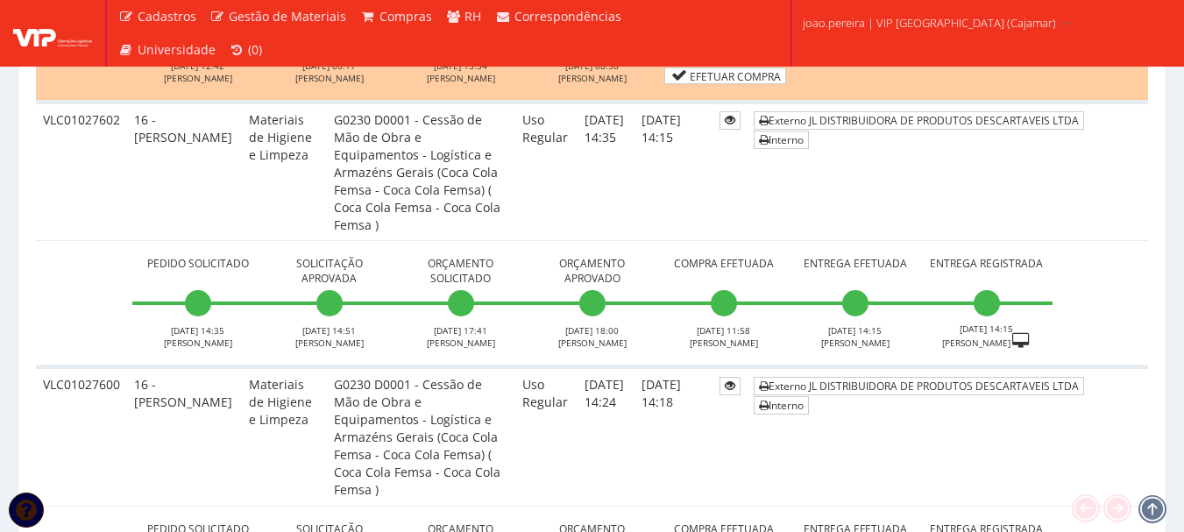
click at [920, 367] on td "Externo JL DISTRIBUIDORA DE PRODUTOS DESCARTAVEIS LTDA Interno" at bounding box center [946, 436] width 401 height 139
click at [922, 377] on link "Externo JL DISTRIBUIDORA DE PRODUTOS DESCARTAVEIS LTDA" at bounding box center [918, 386] width 330 height 18
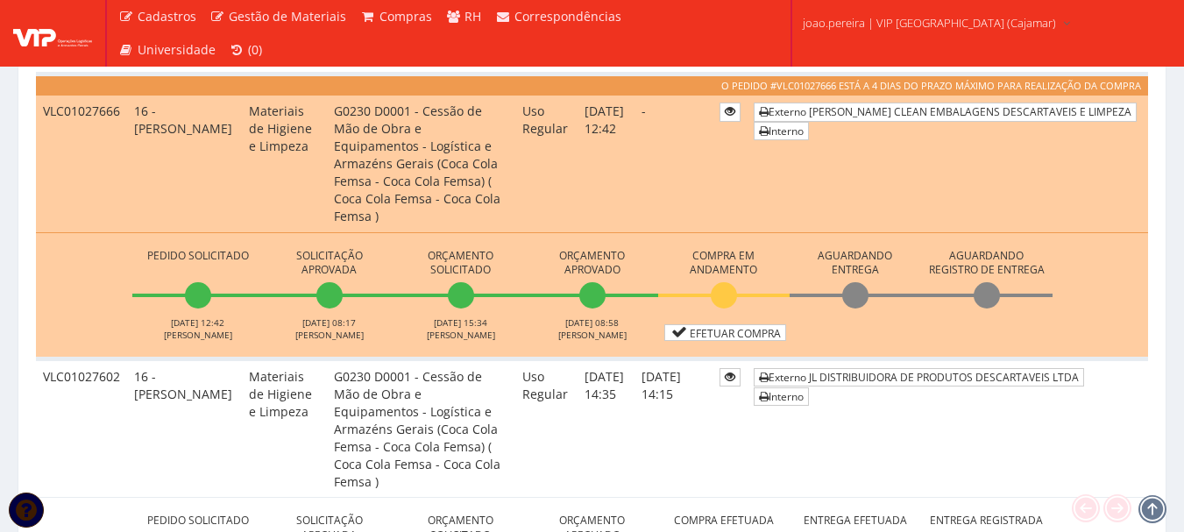
scroll to position [503, 0]
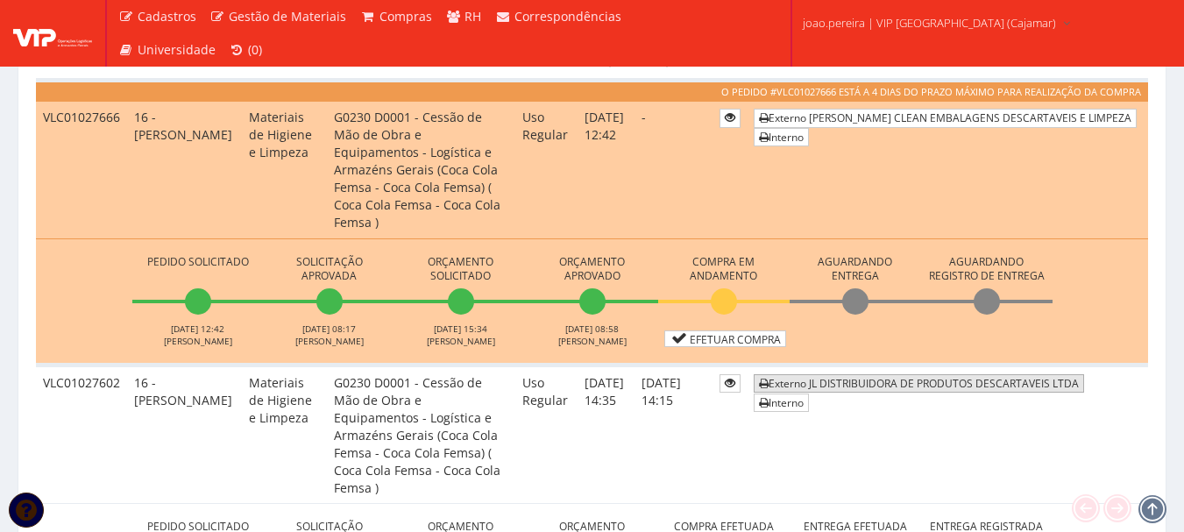
click at [980, 374] on link "Externo JL DISTRIBUIDORA DE PRODUTOS DESCARTAVEIS LTDA" at bounding box center [918, 383] width 330 height 18
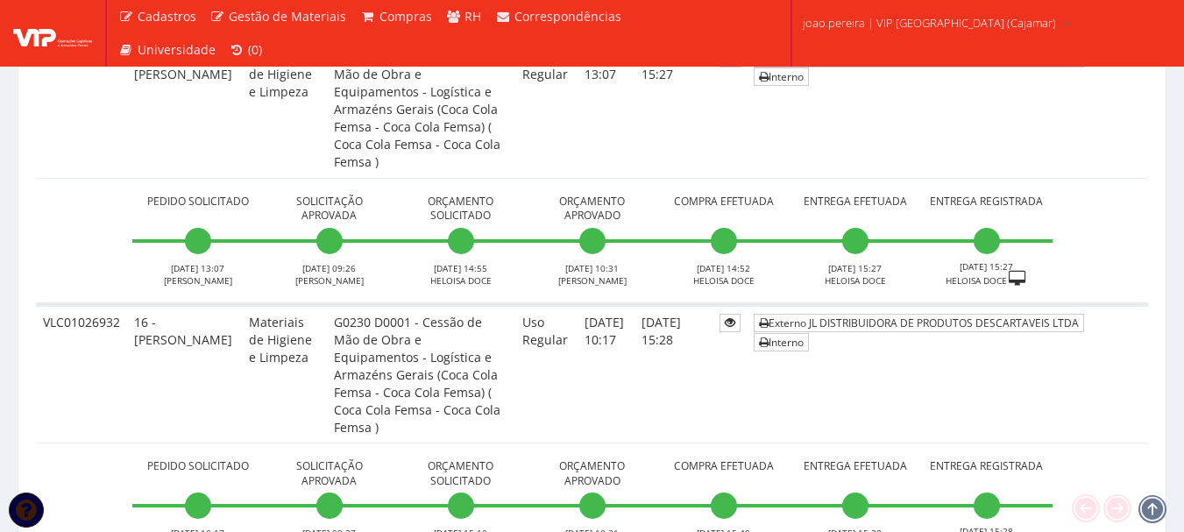
scroll to position [2693, 0]
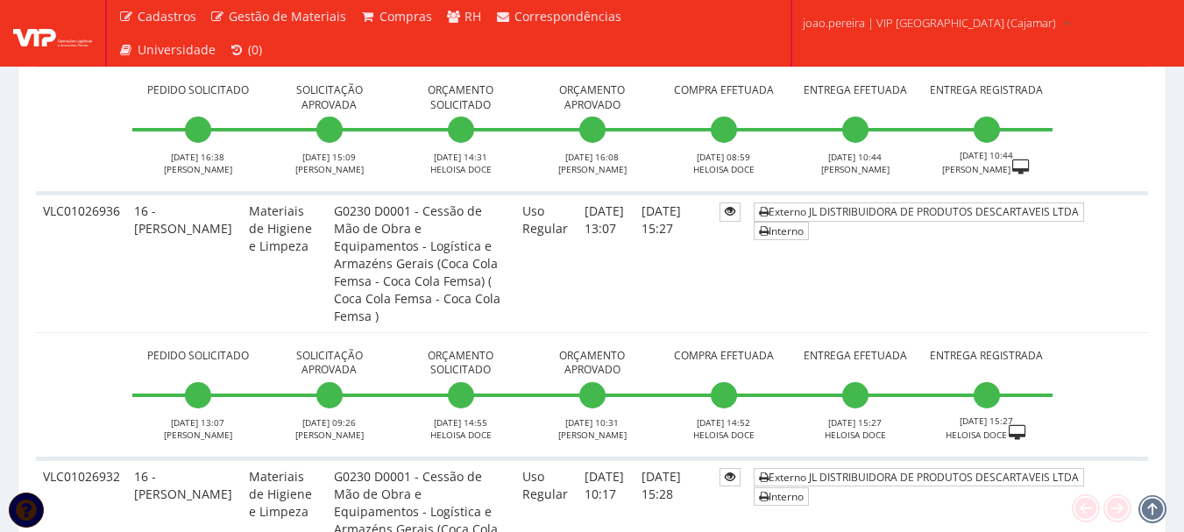
scroll to position [2518, 0]
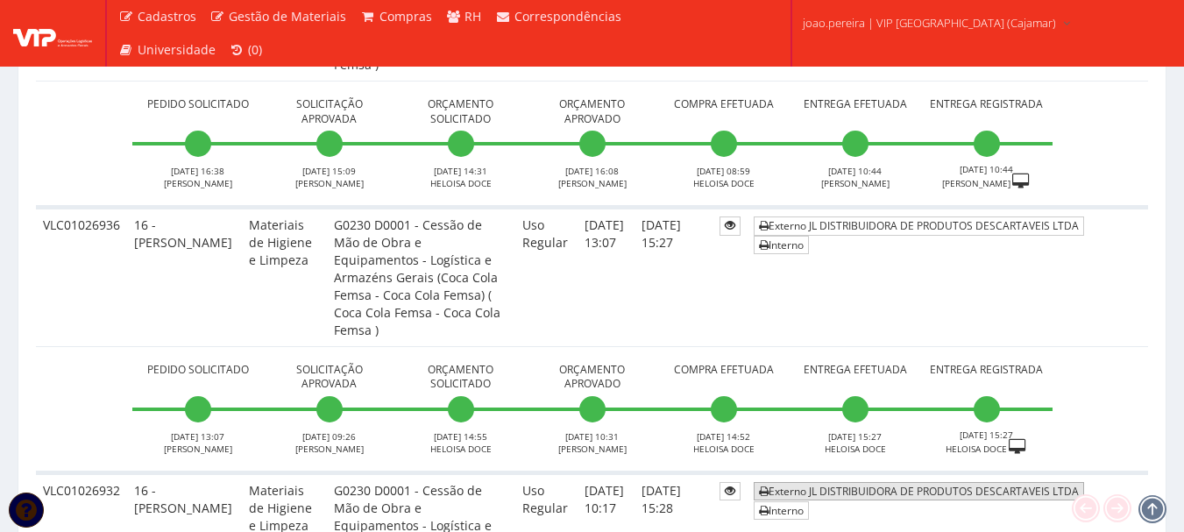
click at [972, 482] on link "Externo JL DISTRIBUIDORA DE PRODUTOS DESCARTAVEIS LTDA" at bounding box center [918, 491] width 330 height 18
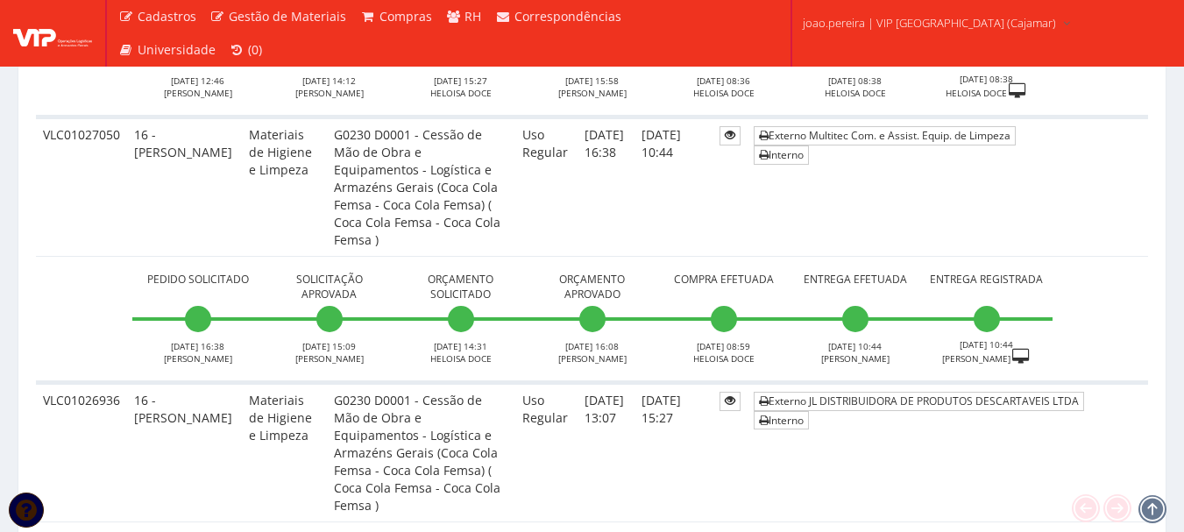
scroll to position [2255, 0]
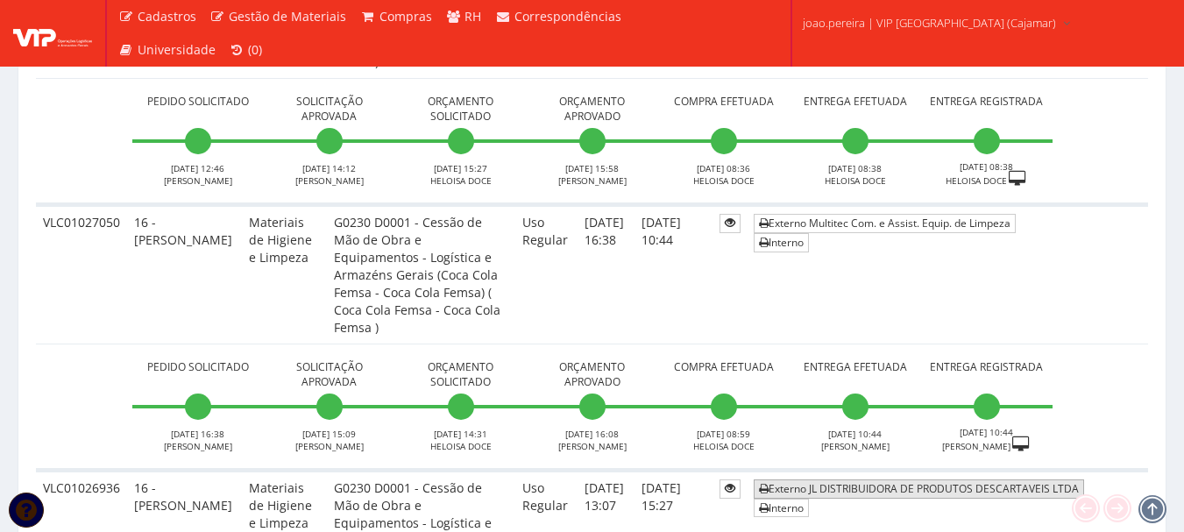
click at [973, 479] on link "Externo JL DISTRIBUIDORA DE PRODUTOS DESCARTAVEIS LTDA" at bounding box center [918, 488] width 330 height 18
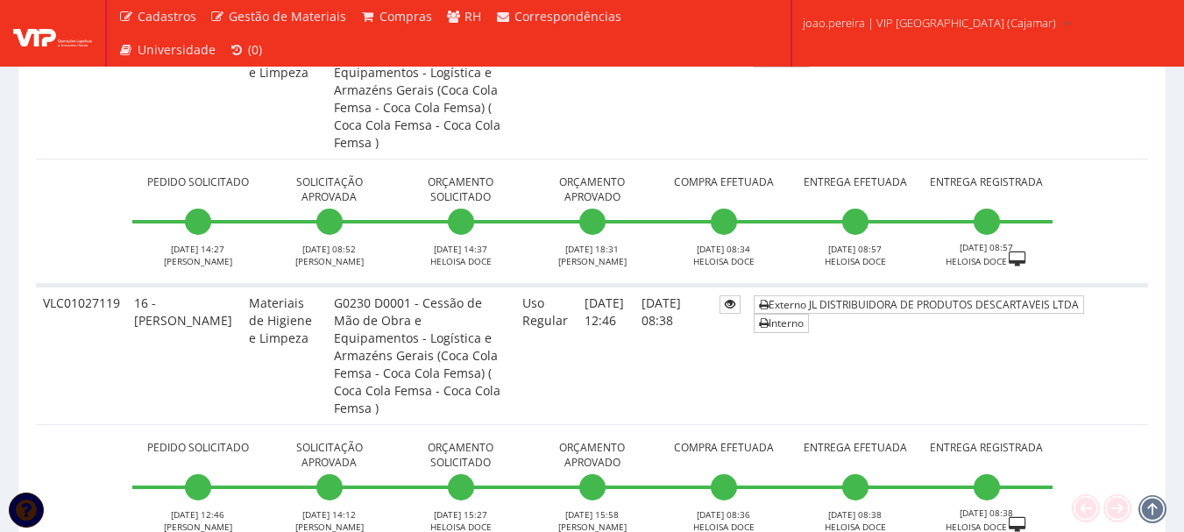
scroll to position [1905, 0]
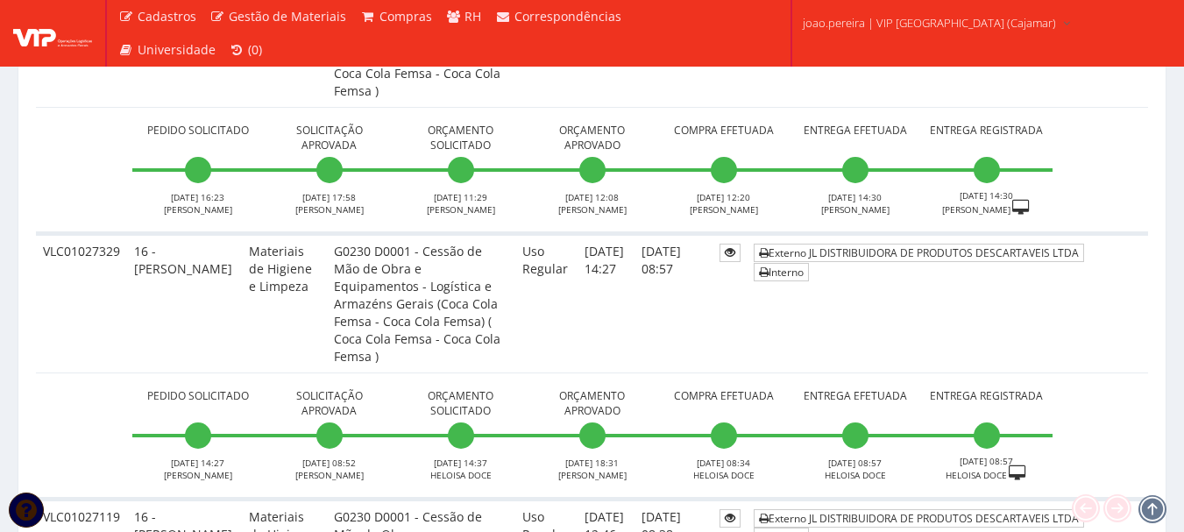
scroll to position [1642, 0]
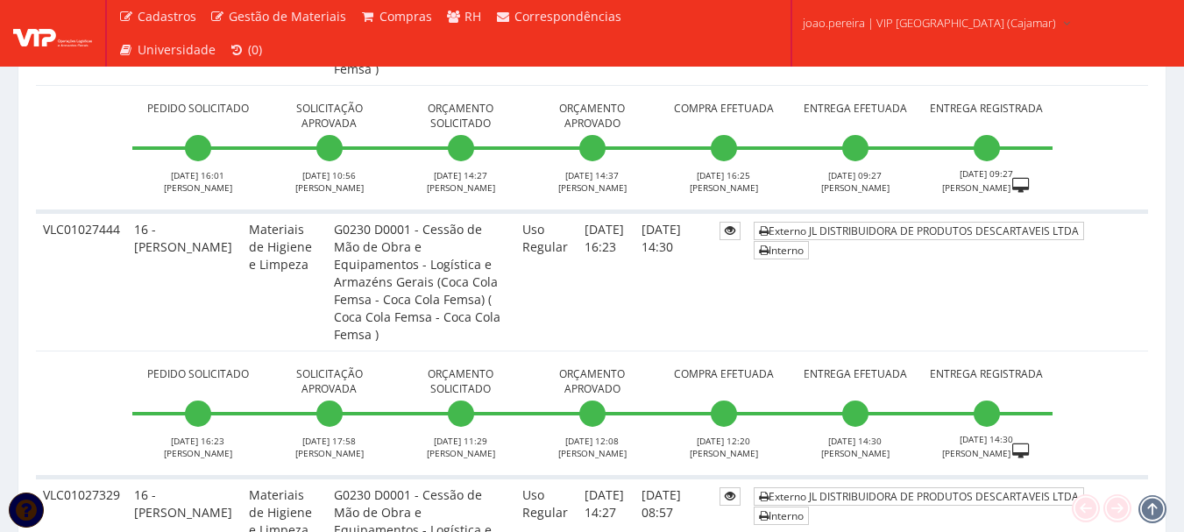
scroll to position [1554, 0]
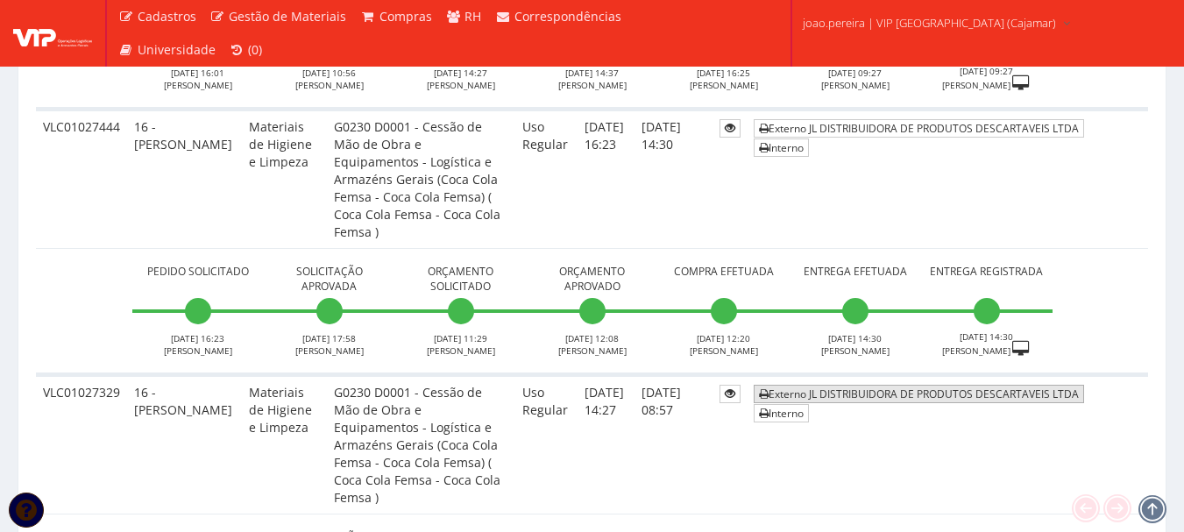
click at [986, 385] on link "Externo JL DISTRIBUIDORA DE PRODUTOS DESCARTAVEIS LTDA" at bounding box center [918, 394] width 330 height 18
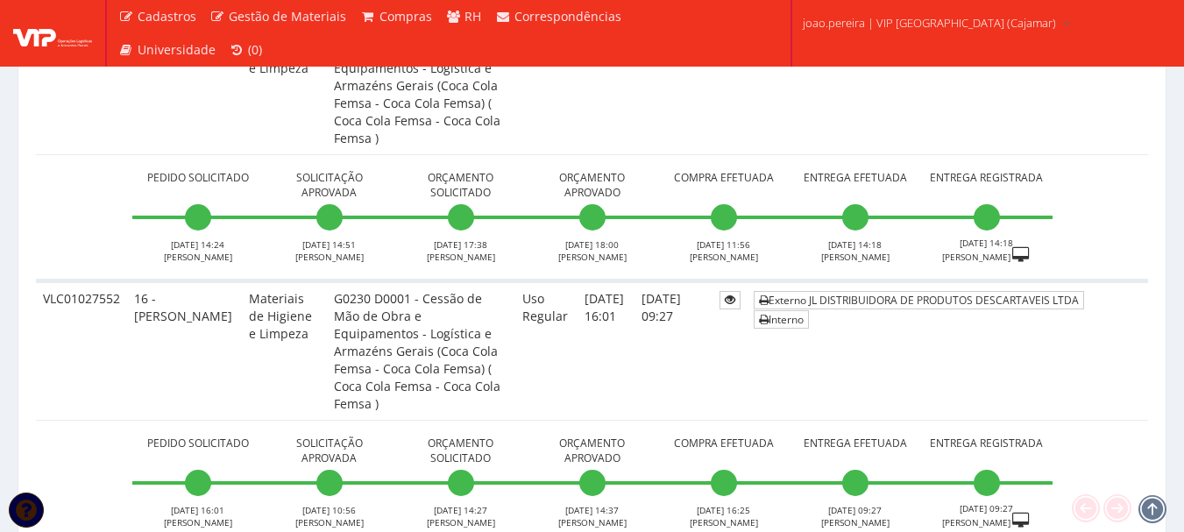
scroll to position [1116, 0]
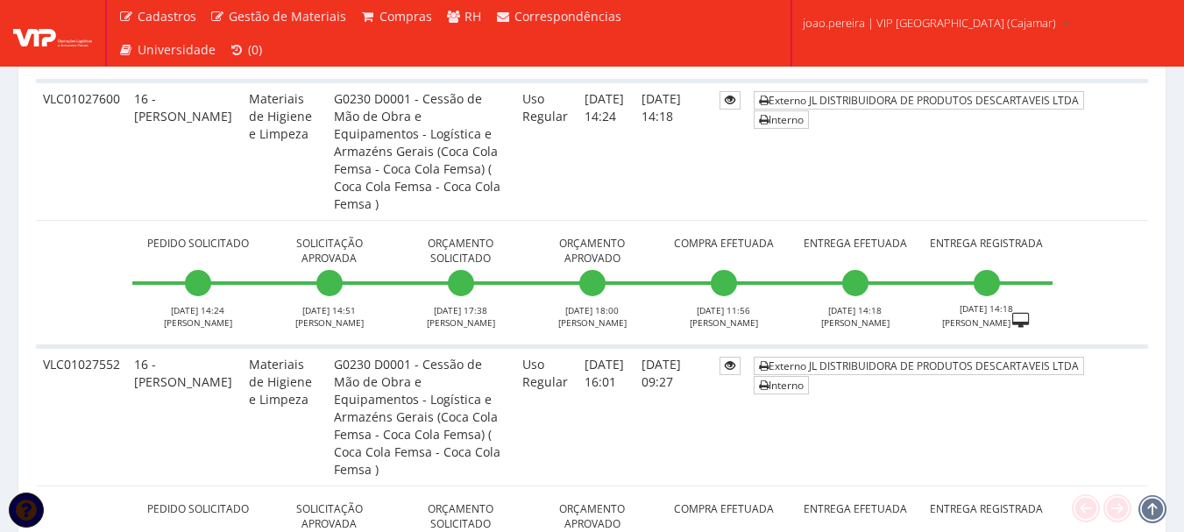
scroll to position [941, 0]
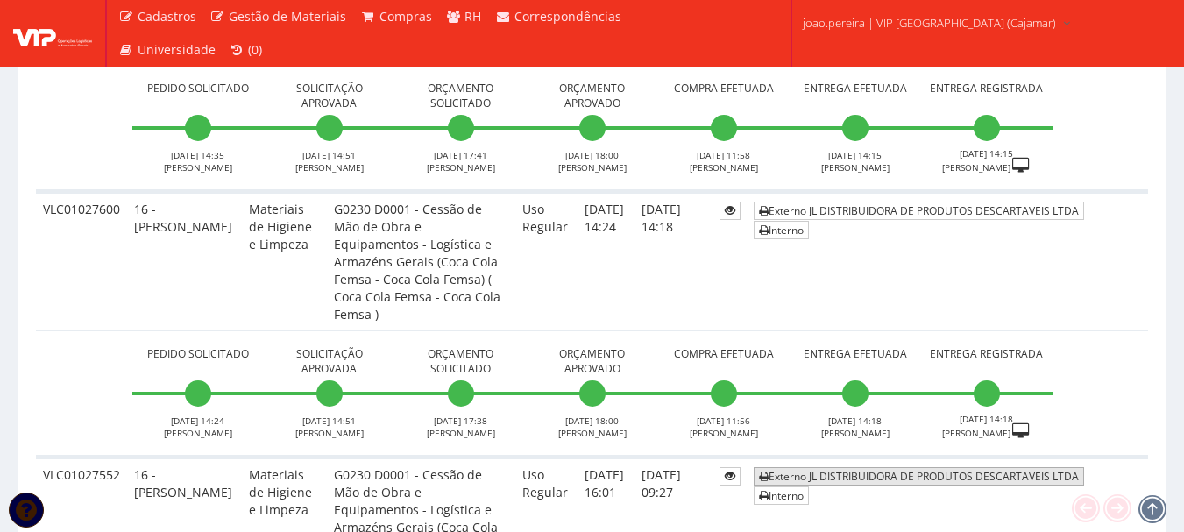
click at [951, 467] on link "Externo JL DISTRIBUIDORA DE PRODUTOS DESCARTAVEIS LTDA" at bounding box center [918, 476] width 330 height 18
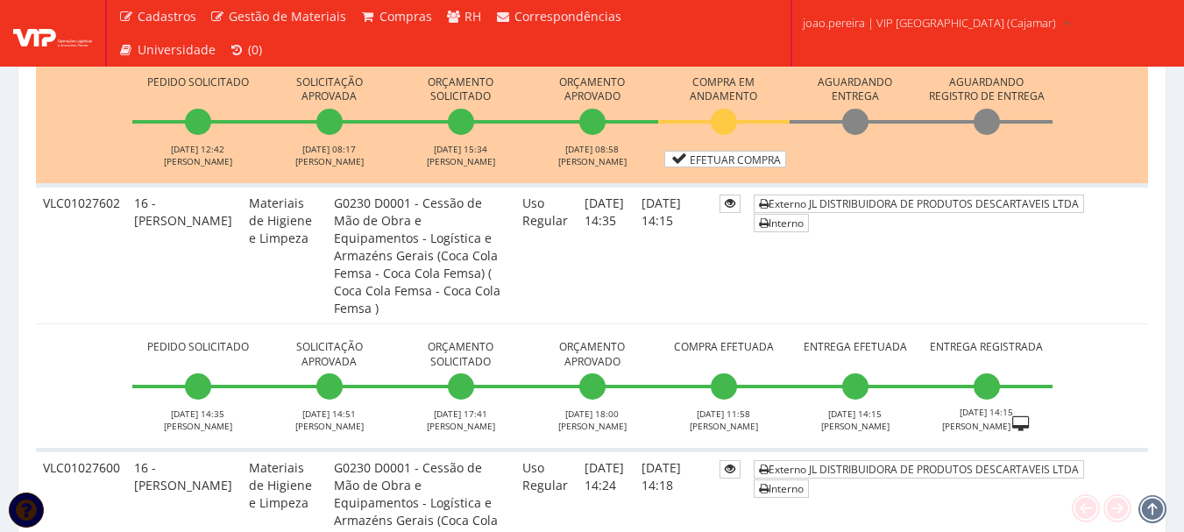
scroll to position [678, 0]
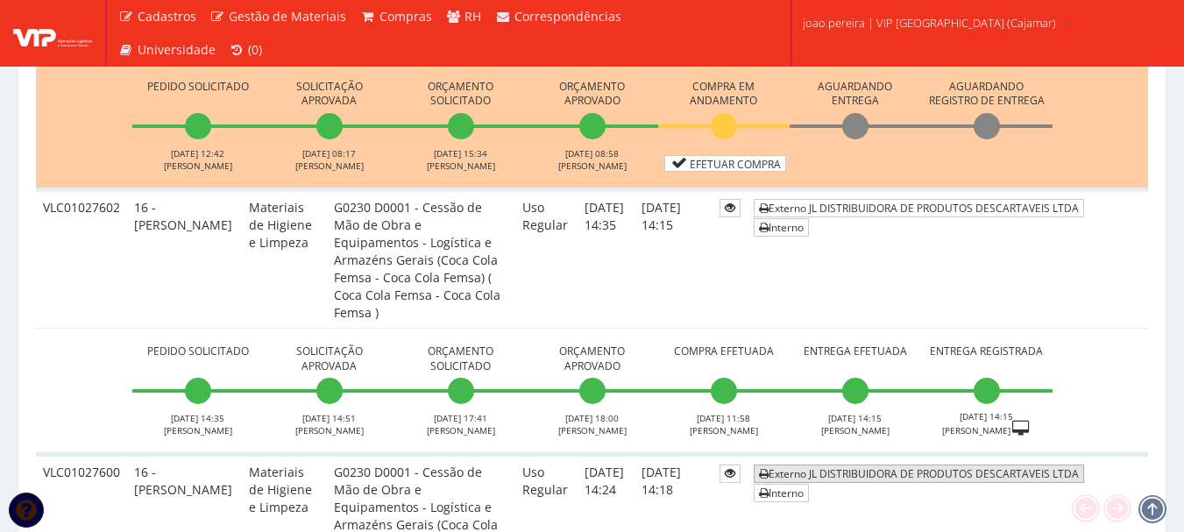
click at [983, 464] on link "Externo JL DISTRIBUIDORA DE PRODUTOS DESCARTAVEIS LTDA" at bounding box center [918, 473] width 330 height 18
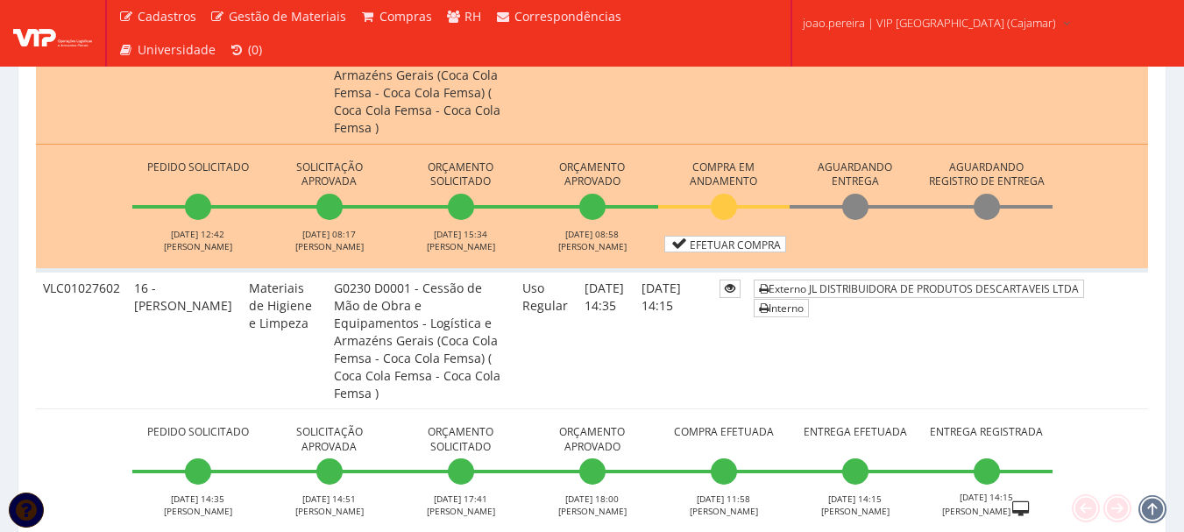
scroll to position [591, 0]
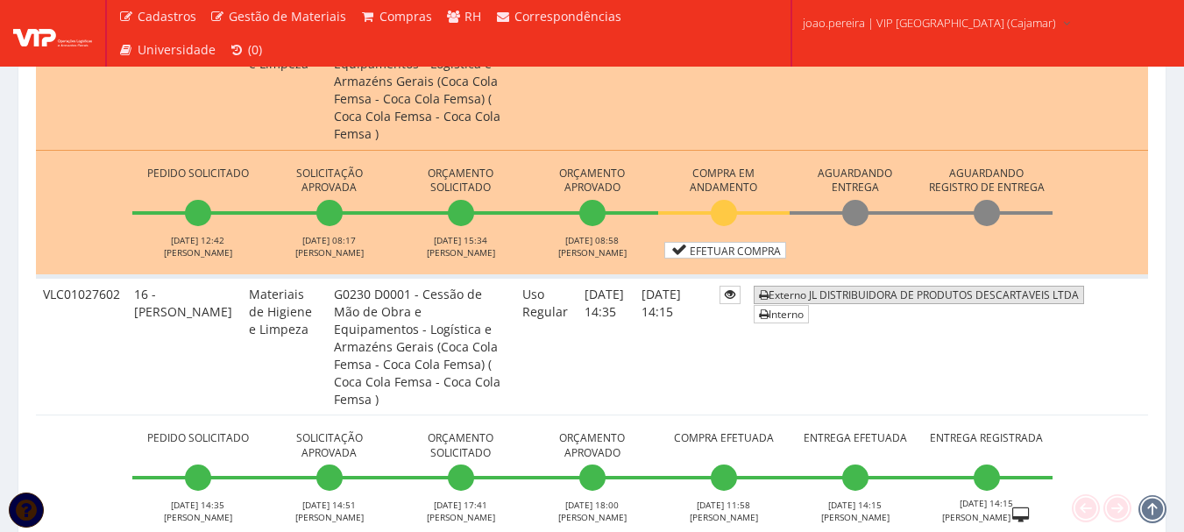
click at [987, 286] on link "Externo JL DISTRIBUIDORA DE PRODUTOS DESCARTAVEIS LTDA" at bounding box center [918, 295] width 330 height 18
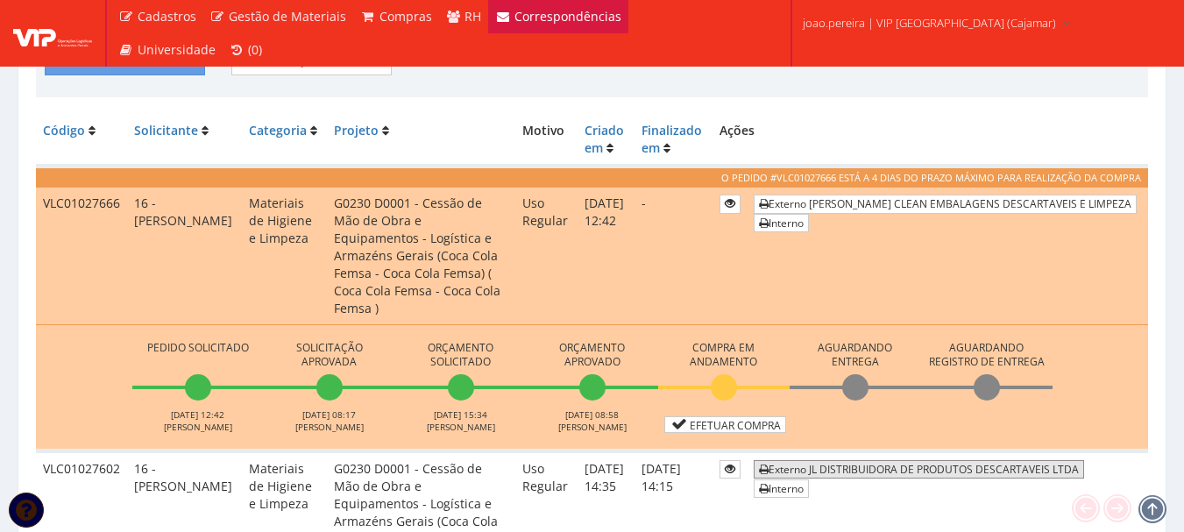
scroll to position [416, 0]
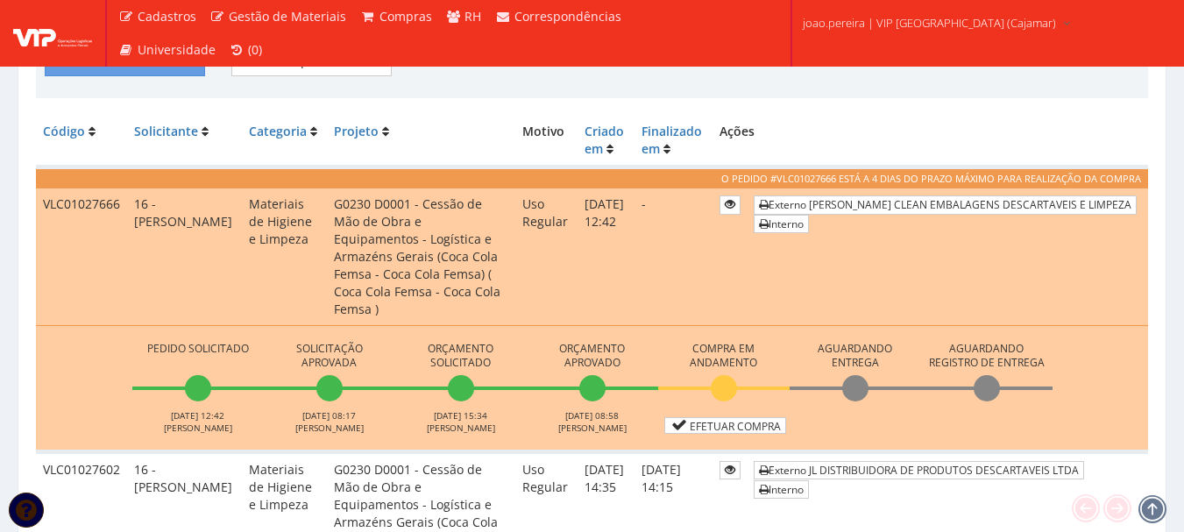
click at [674, 81] on div "Filtrar Lista Limpar Filtro" at bounding box center [592, 67] width 1120 height 43
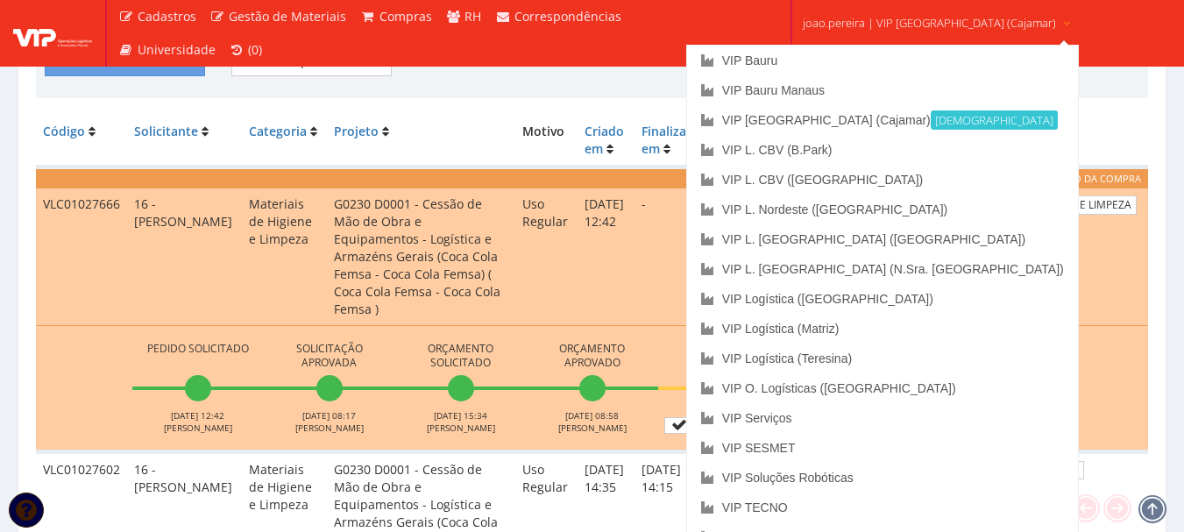
click at [890, 16] on span "joao.pereira | VIP [GEOGRAPHIC_DATA] (Cajamar)" at bounding box center [928, 23] width 253 height 18
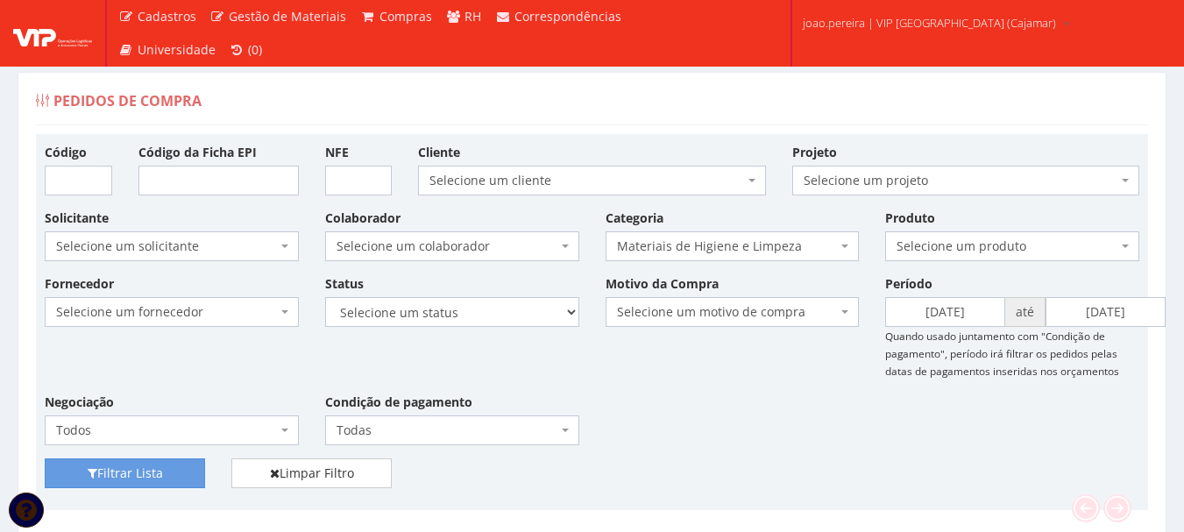
scroll to position [0, 0]
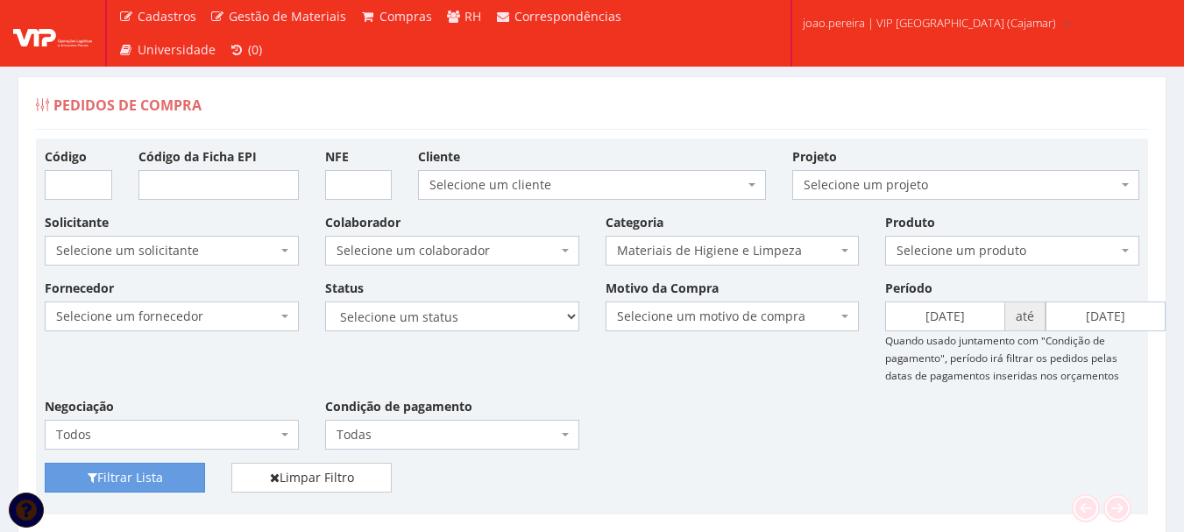
click at [845, 250] on b at bounding box center [844, 251] width 7 height 4
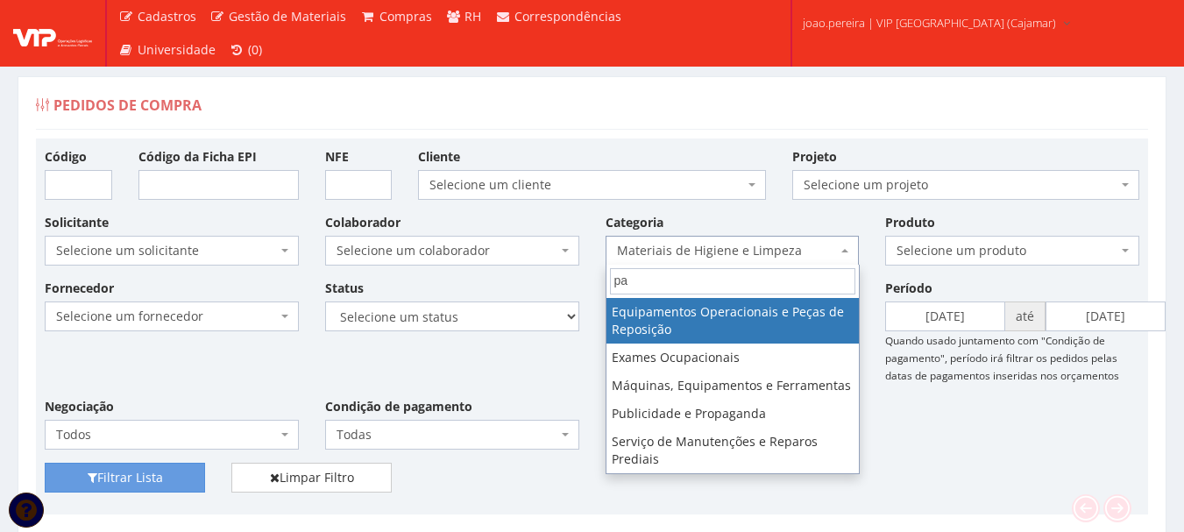
type input "p"
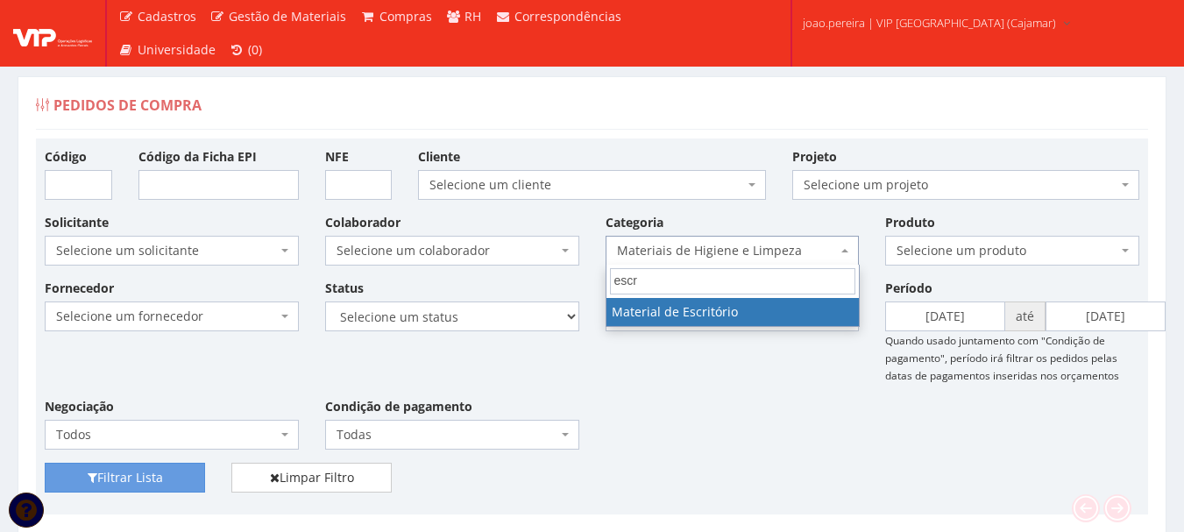
type input "escr"
select select "16"
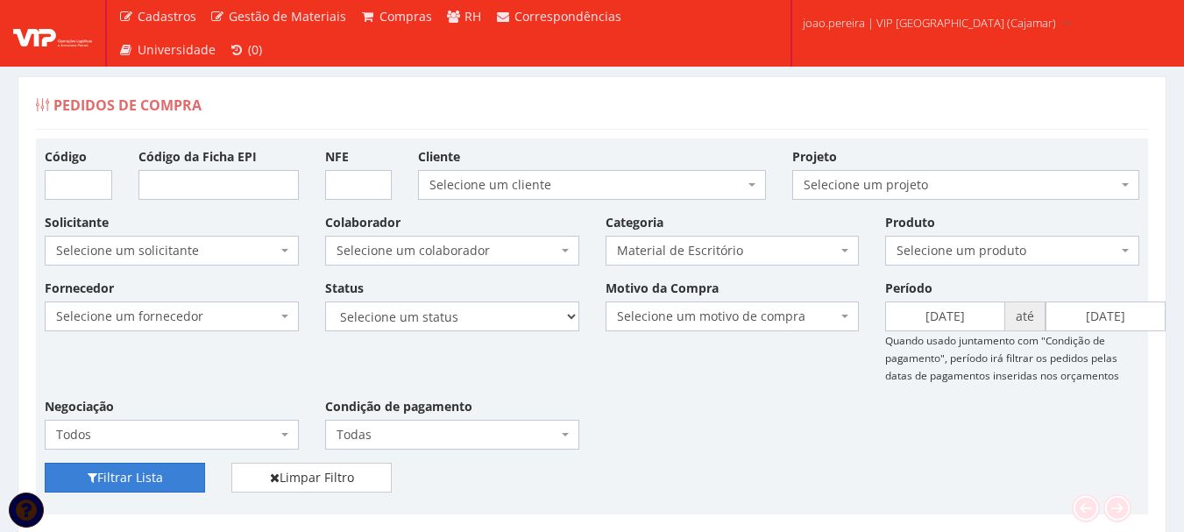
click at [152, 477] on button "Filtrar Lista" at bounding box center [125, 478] width 160 height 30
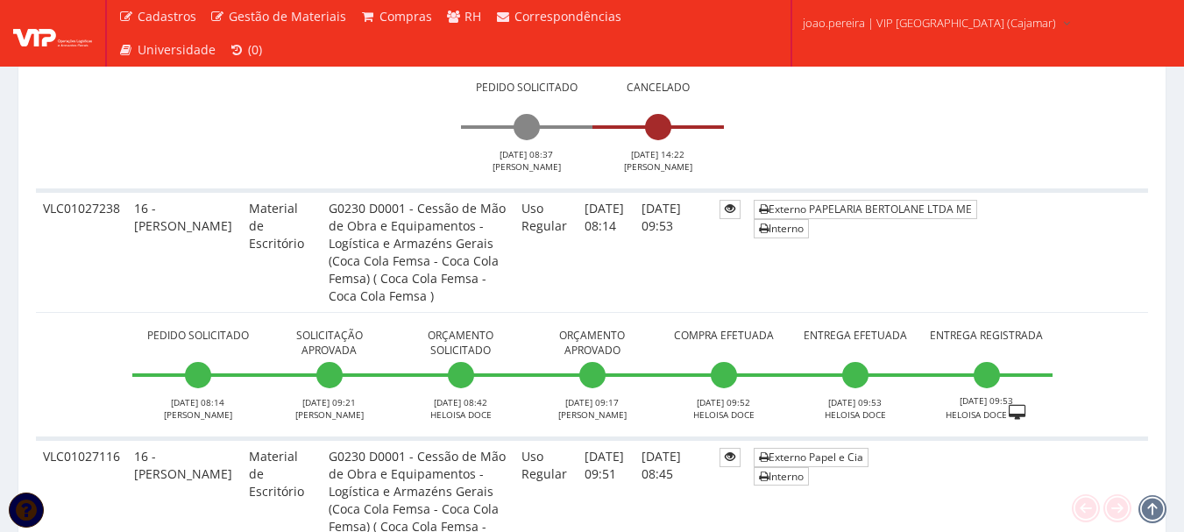
scroll to position [2693, 0]
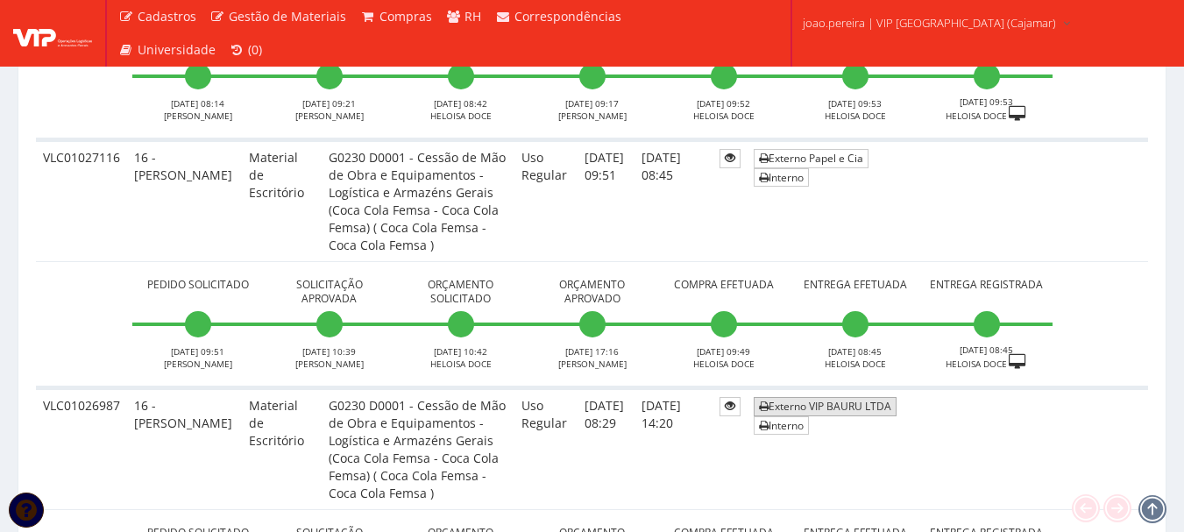
click at [874, 397] on link "Externo VIP BAURU LTDA" at bounding box center [824, 406] width 143 height 18
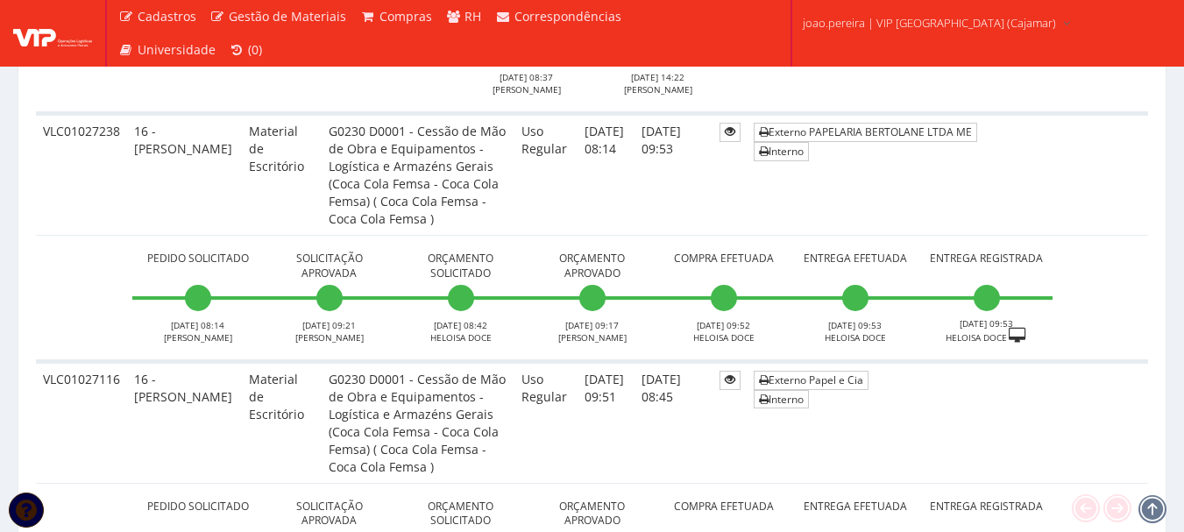
scroll to position [2430, 0]
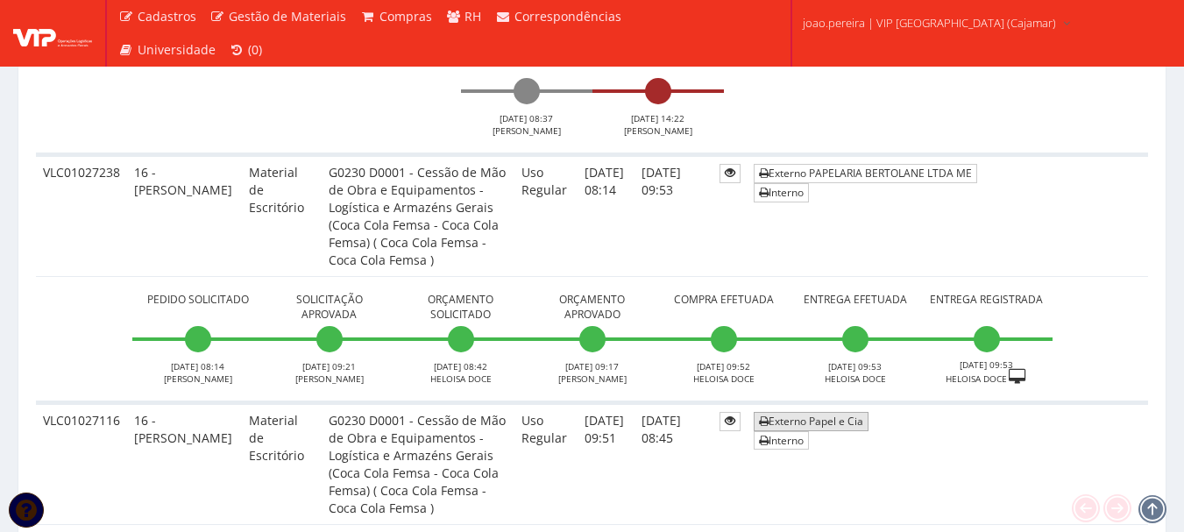
click at [868, 412] on link "Externo Papel e Cia" at bounding box center [810, 421] width 115 height 18
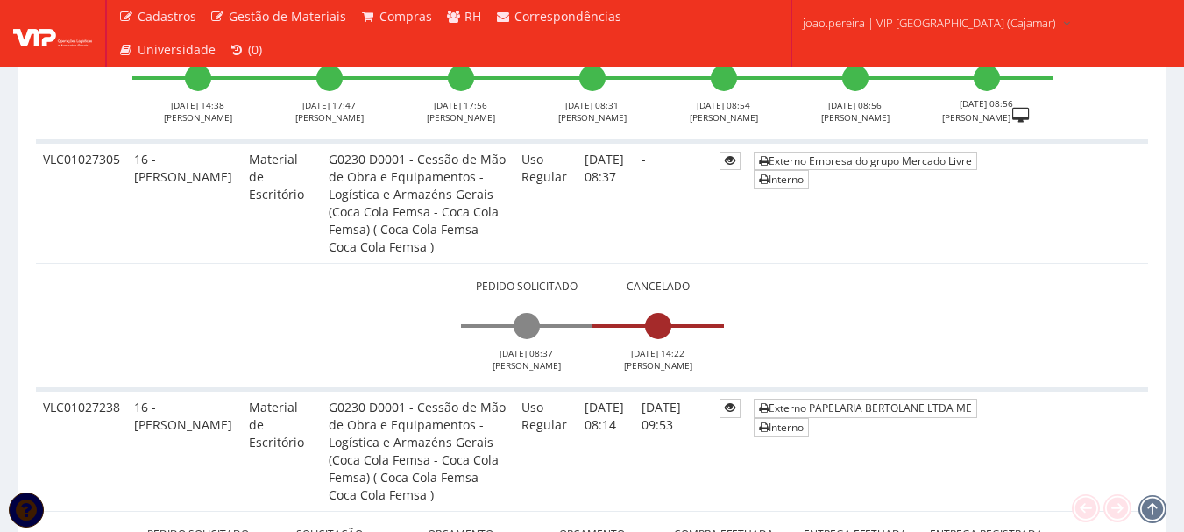
scroll to position [2167, 0]
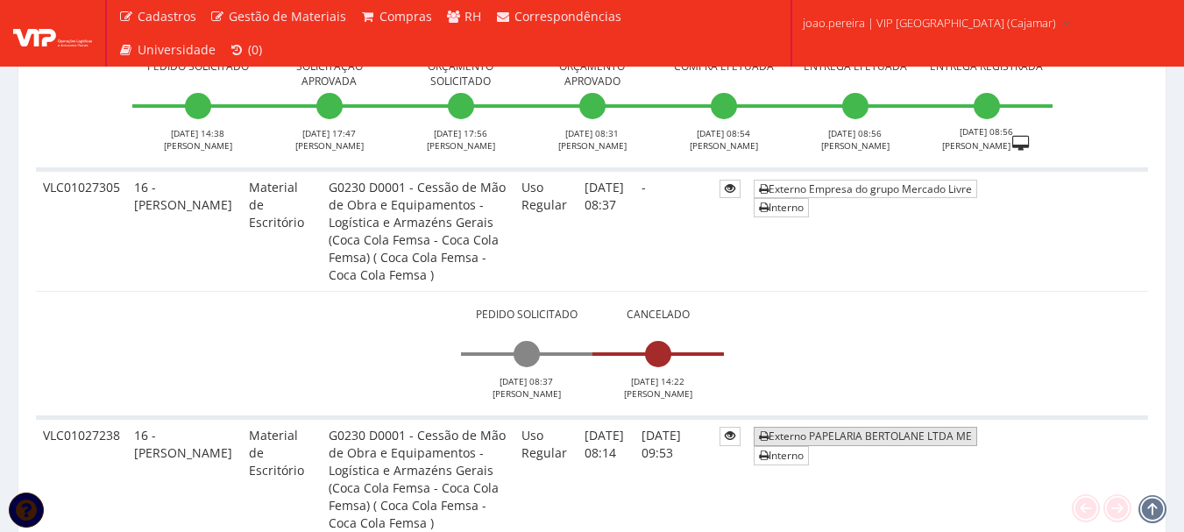
click at [935, 427] on link "Externo PAPELARIA BERTOLANE LTDA ME" at bounding box center [864, 436] width 223 height 18
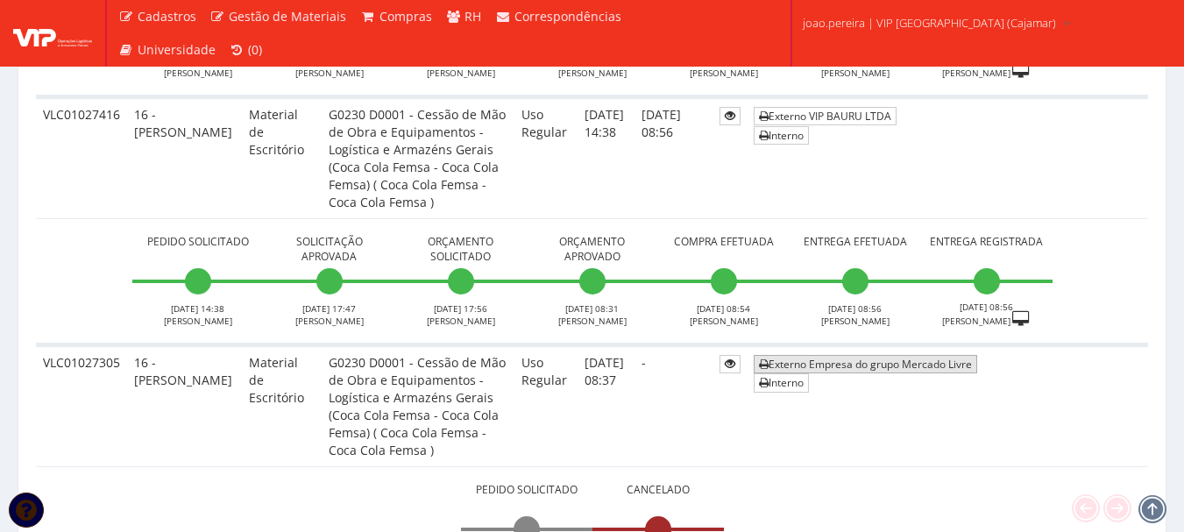
click at [921, 355] on link "Externo Empresa do grupo Mercado Livre" at bounding box center [864, 364] width 223 height 18
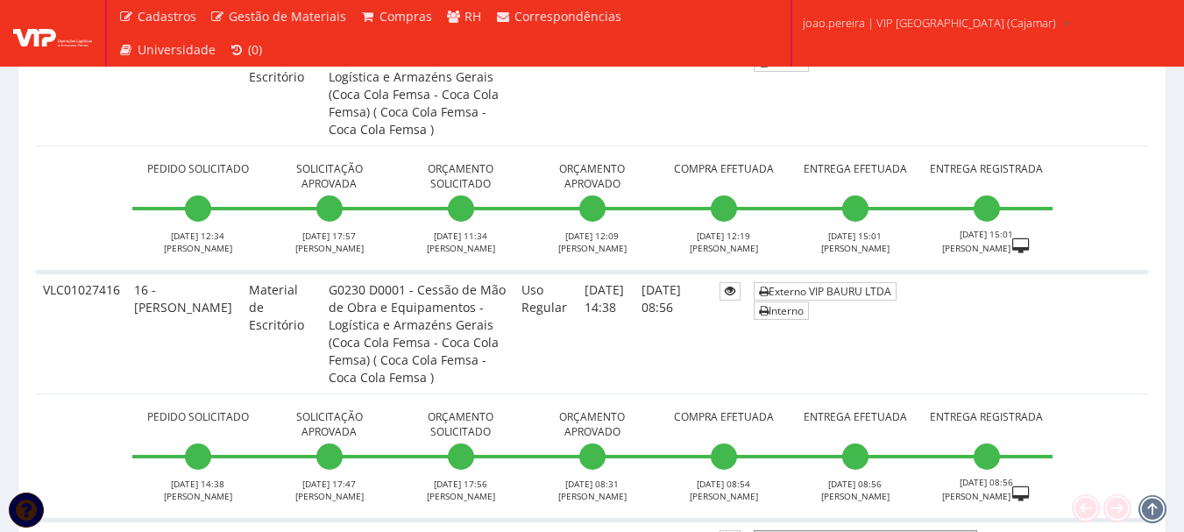
scroll to position [1729, 0]
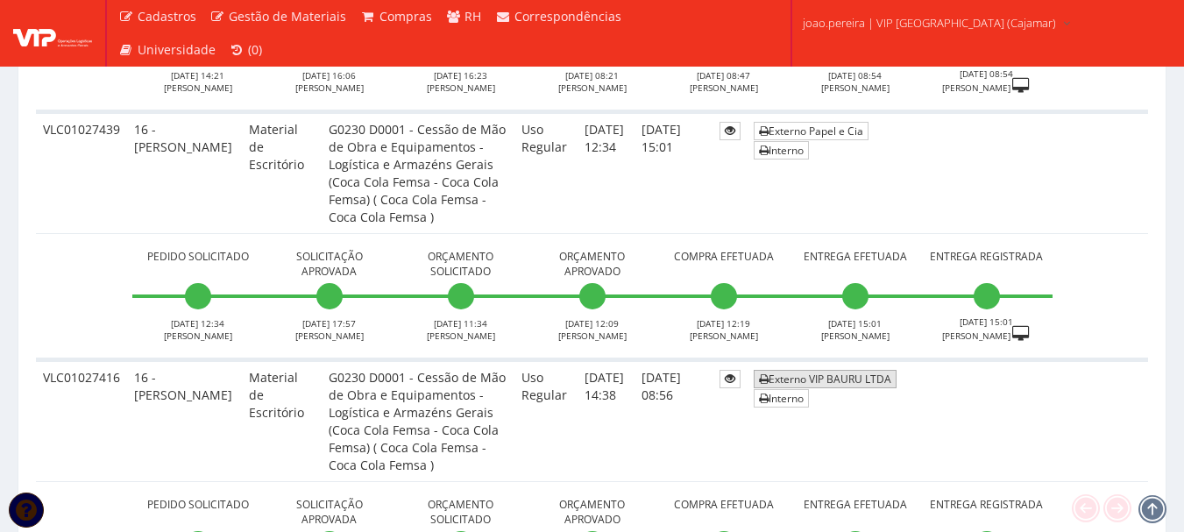
click at [896, 370] on link "Externo VIP BAURU LTDA" at bounding box center [824, 379] width 143 height 18
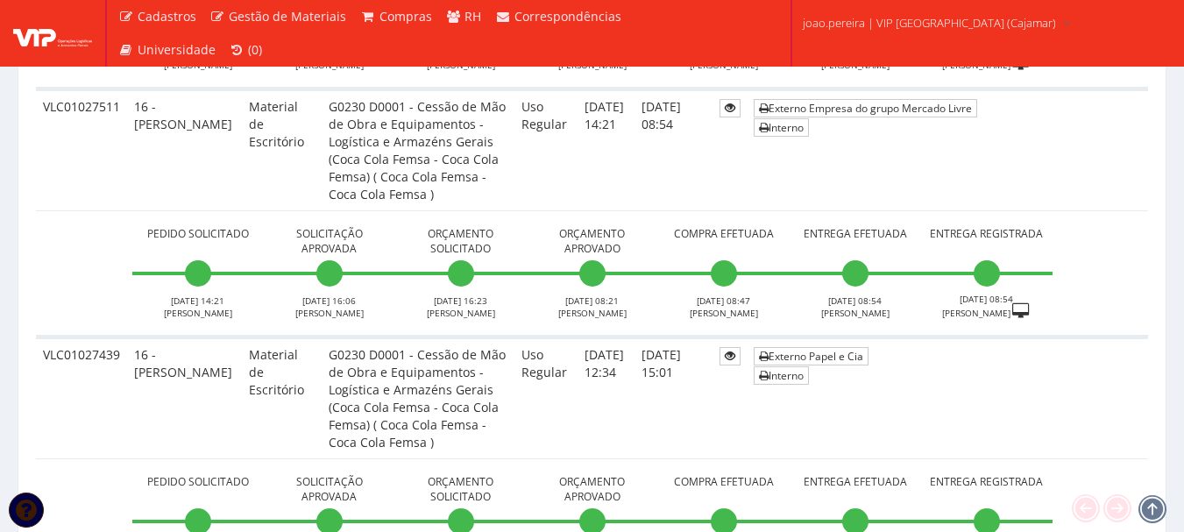
scroll to position [1467, 0]
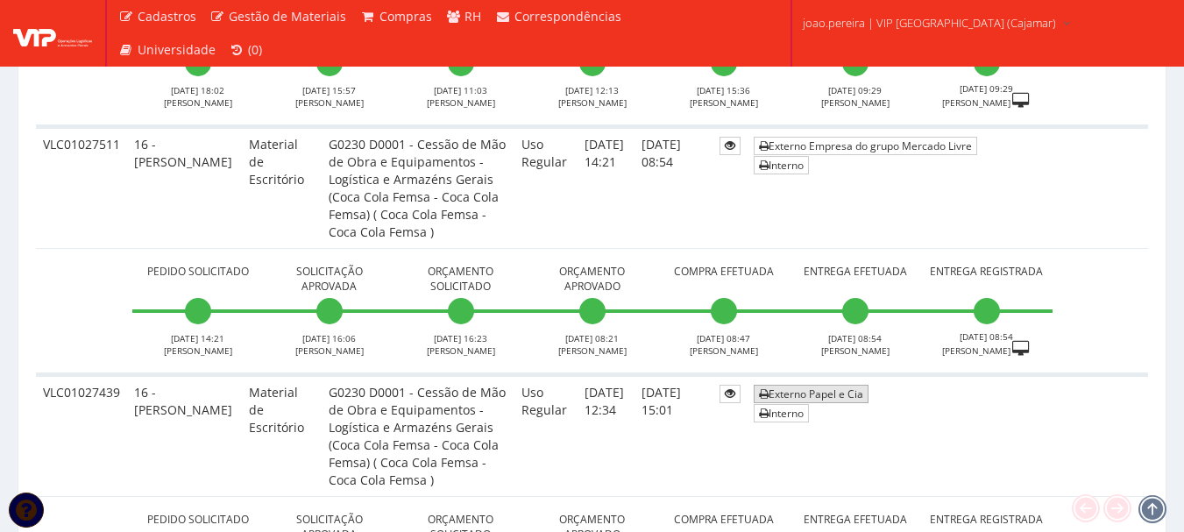
click at [868, 385] on link "Externo Papel e Cia" at bounding box center [810, 394] width 115 height 18
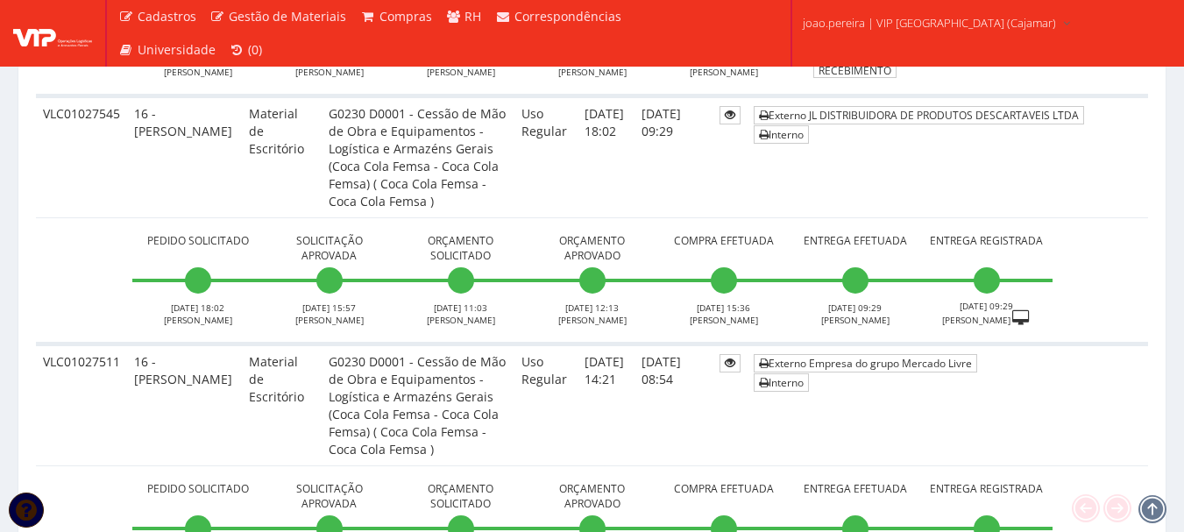
scroll to position [1204, 0]
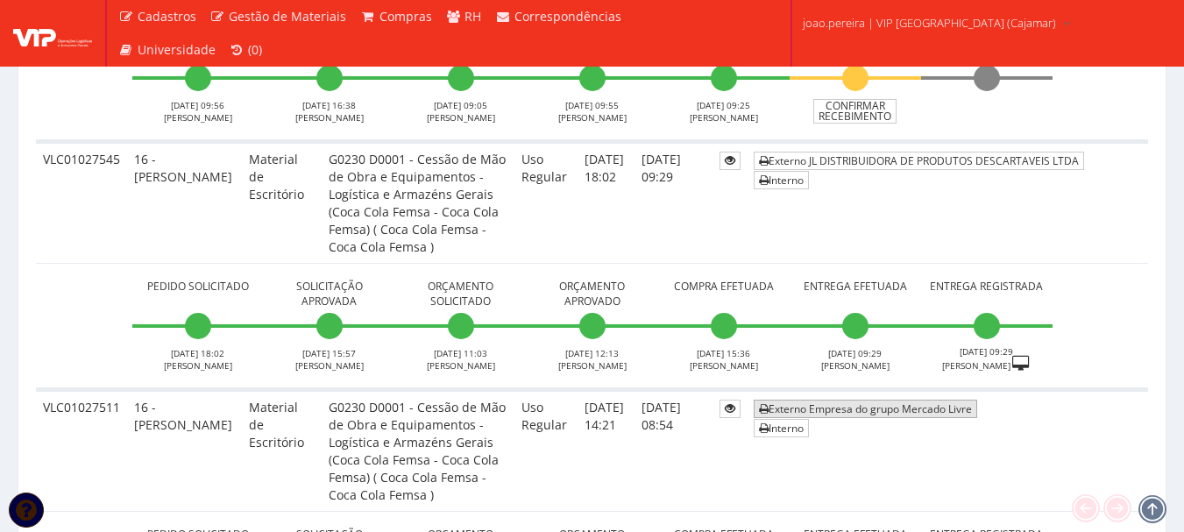
click at [936, 399] on link "Externo Empresa do grupo Mercado Livre" at bounding box center [864, 408] width 223 height 18
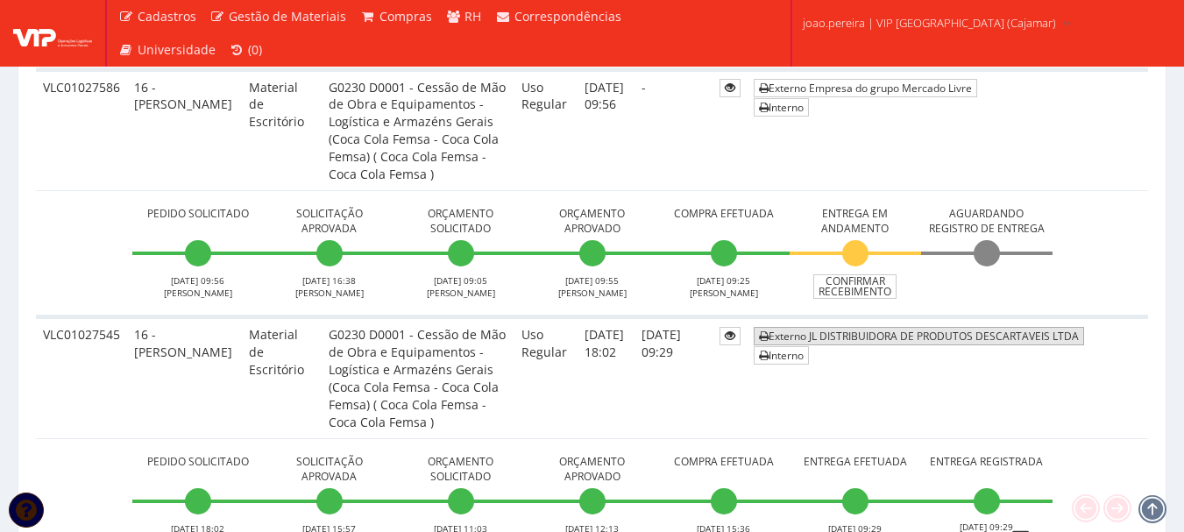
click at [981, 327] on link "Externo JL DISTRIBUIDORA DE PRODUTOS DESCARTAVEIS LTDA" at bounding box center [918, 336] width 330 height 18
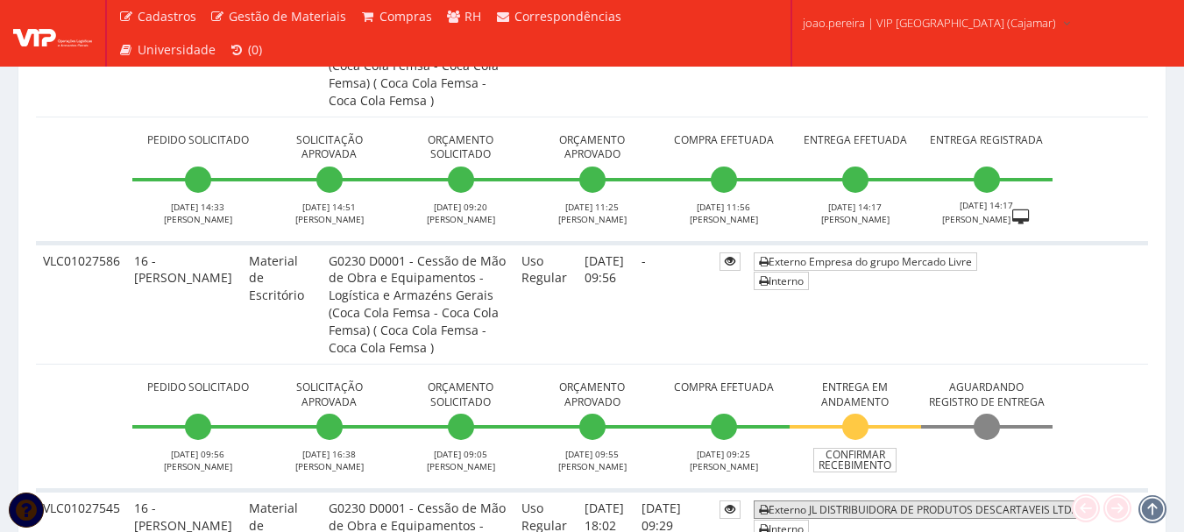
scroll to position [853, 0]
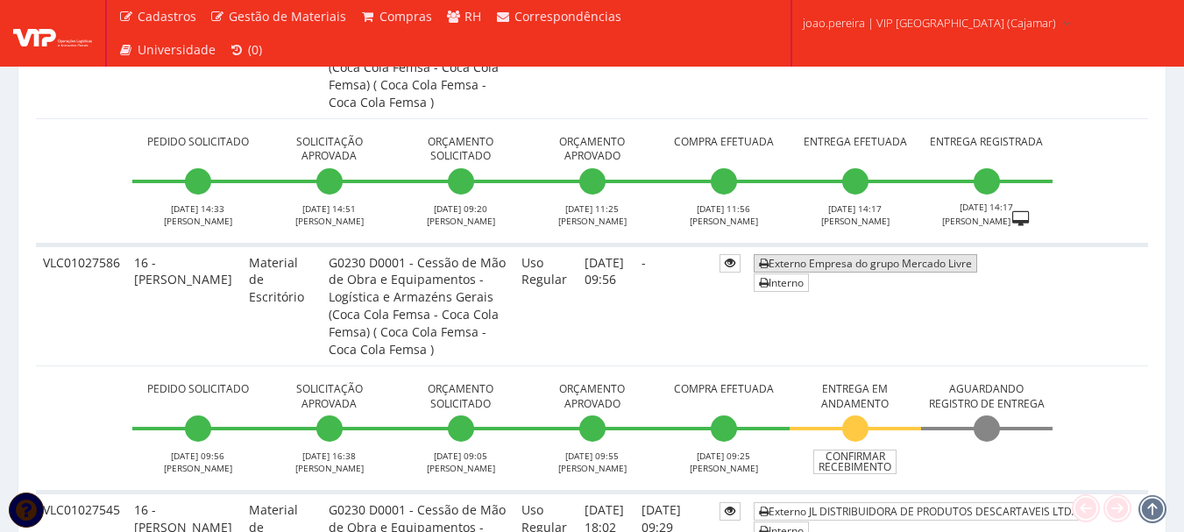
click at [952, 254] on link "Externo Empresa do grupo Mercado Livre" at bounding box center [864, 263] width 223 height 18
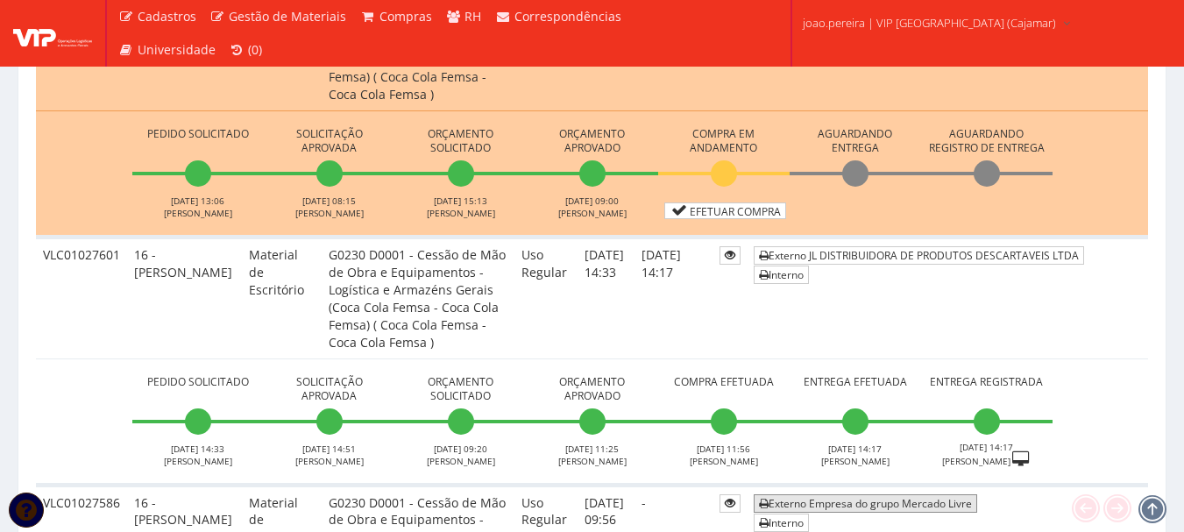
scroll to position [590, 0]
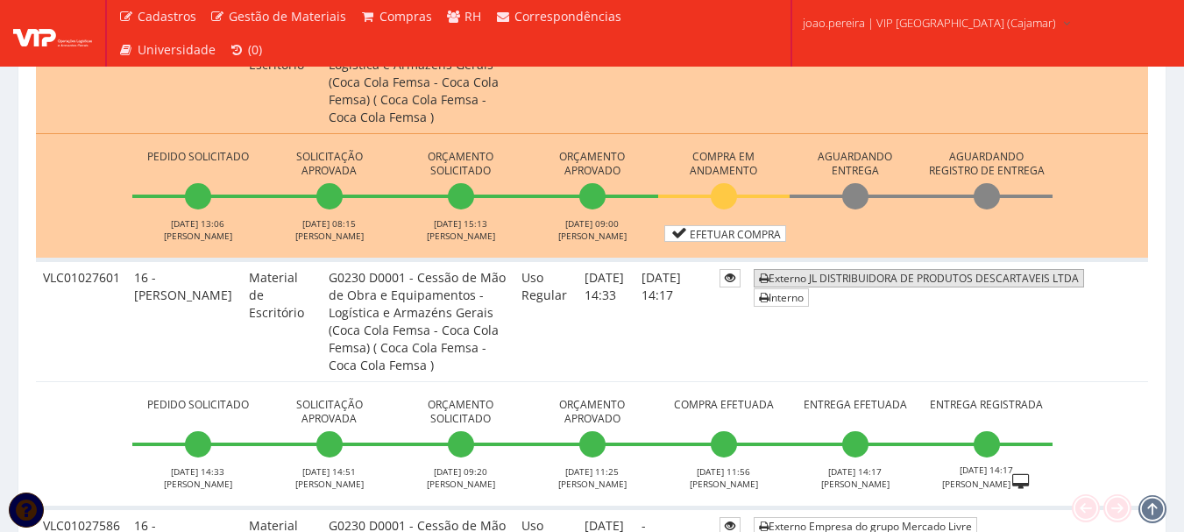
click at [955, 269] on link "Externo JL DISTRIBUIDORA DE PRODUTOS DESCARTAVEIS LTDA" at bounding box center [918, 278] width 330 height 18
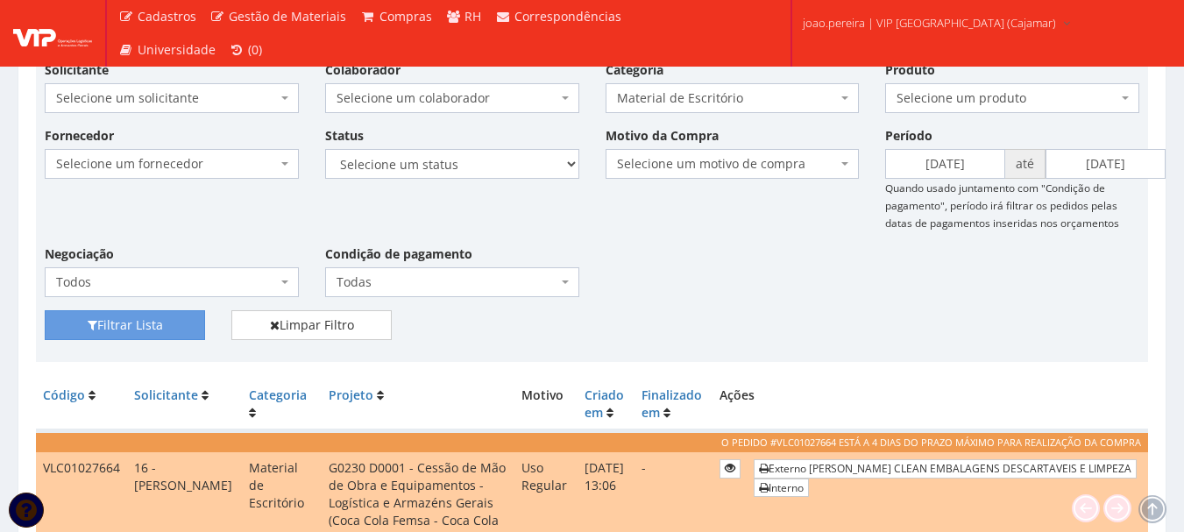
scroll to position [0, 0]
